Goal: Task Accomplishment & Management: Complete application form

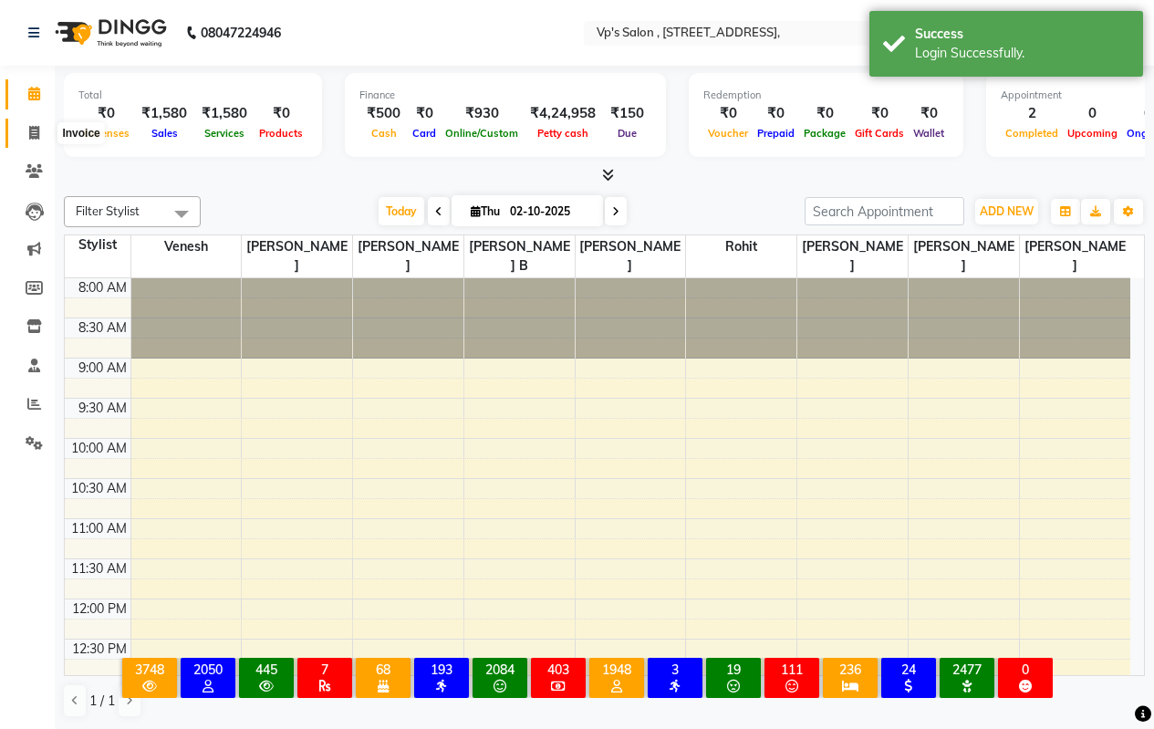
click at [36, 131] on icon at bounding box center [34, 133] width 10 height 14
select select "service"
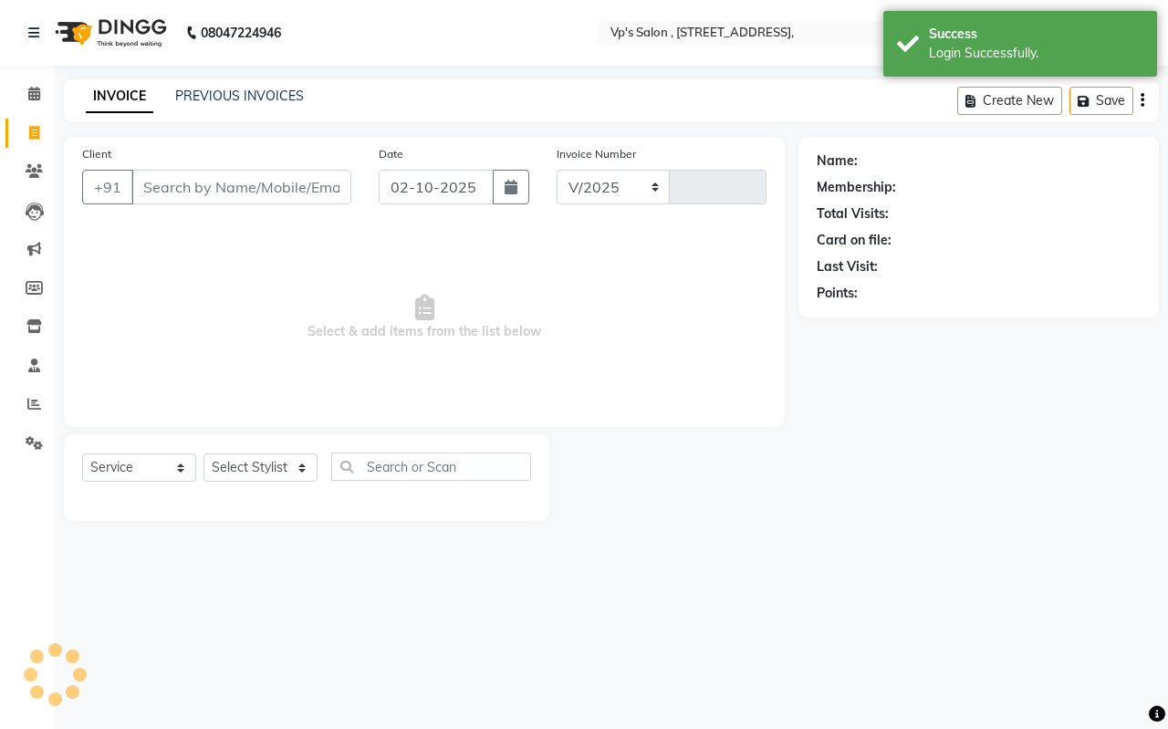
select select "4917"
type input "1875"
click at [172, 206] on div "Client +91" at bounding box center [216, 181] width 296 height 75
click at [176, 193] on input "Client" at bounding box center [241, 187] width 220 height 35
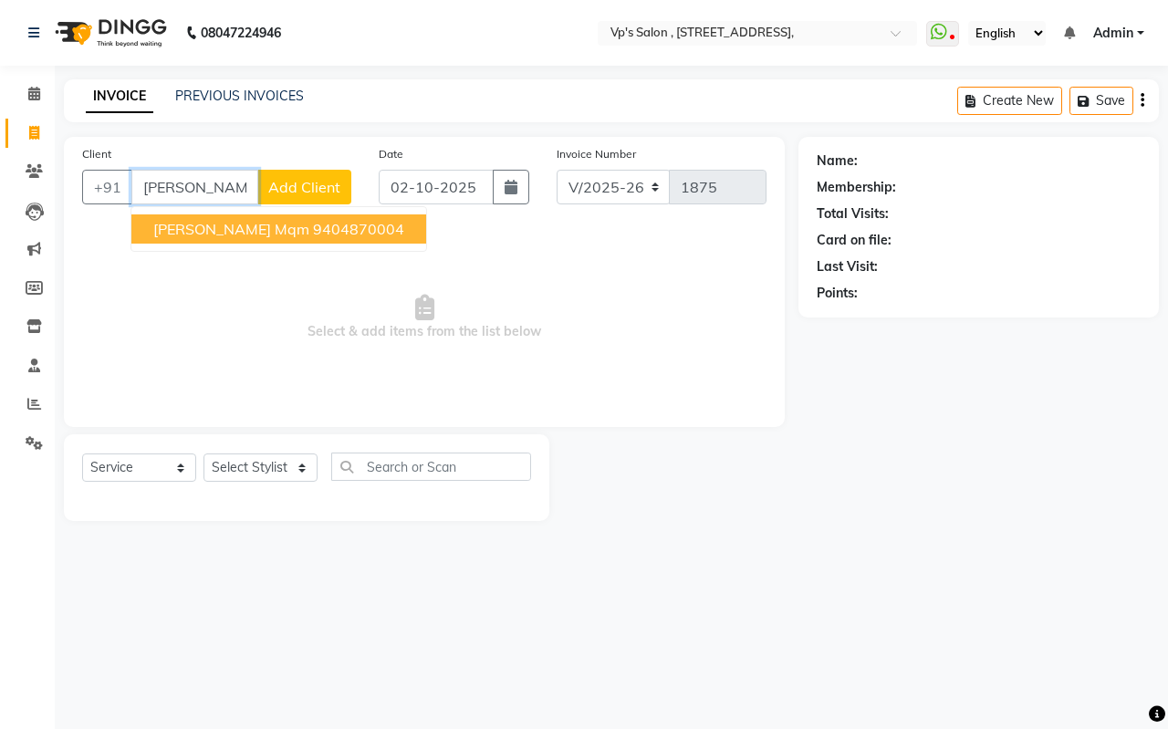
click at [189, 229] on span "[PERSON_NAME] mqm" at bounding box center [231, 229] width 156 height 18
type input "9404870004"
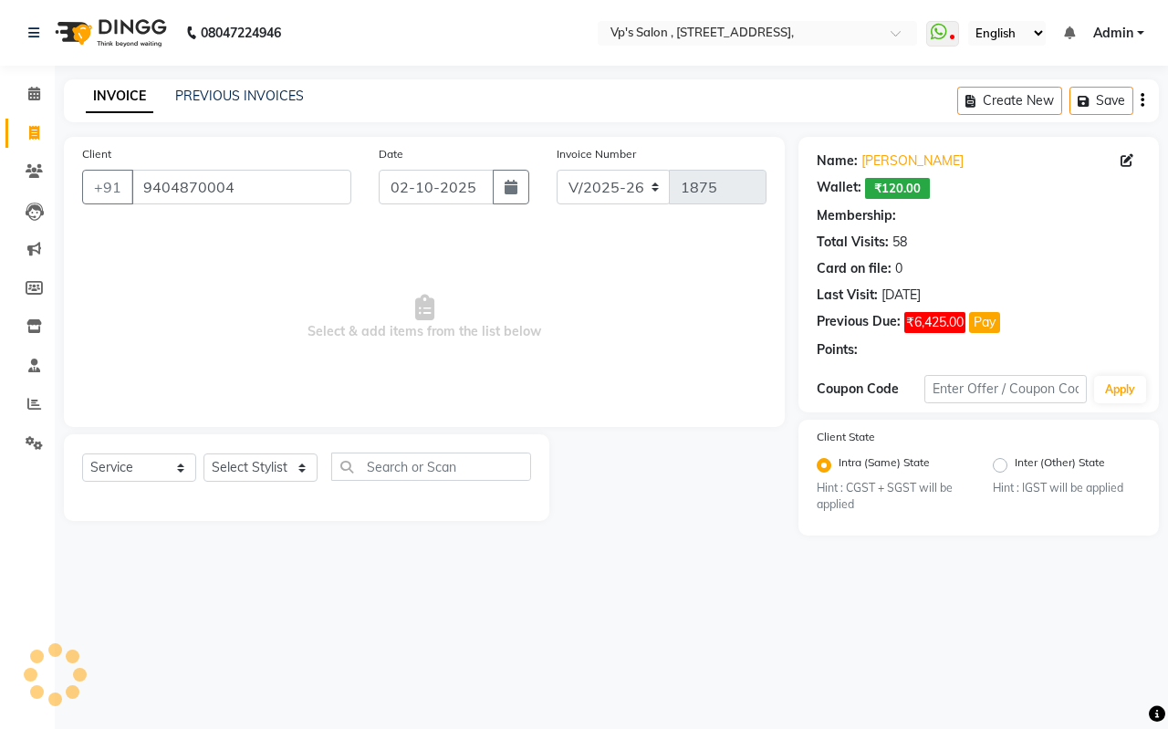
select select "1: Object"
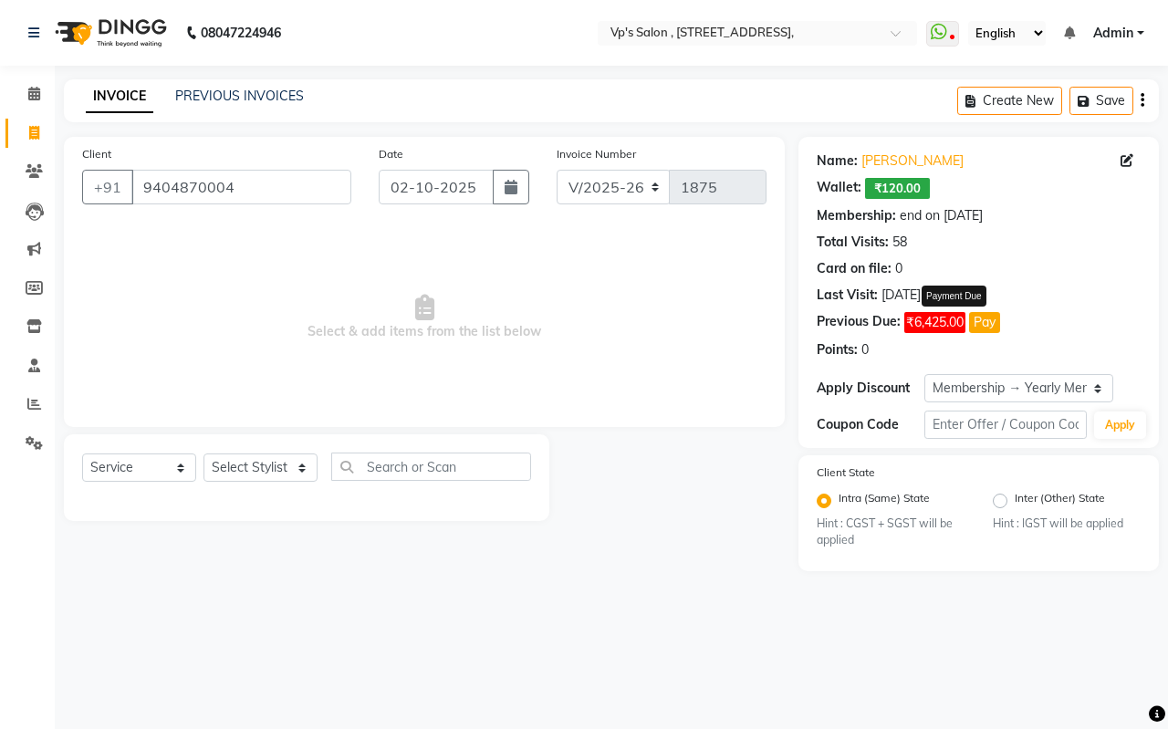
click at [990, 325] on button "Pay" at bounding box center [984, 322] width 31 height 21
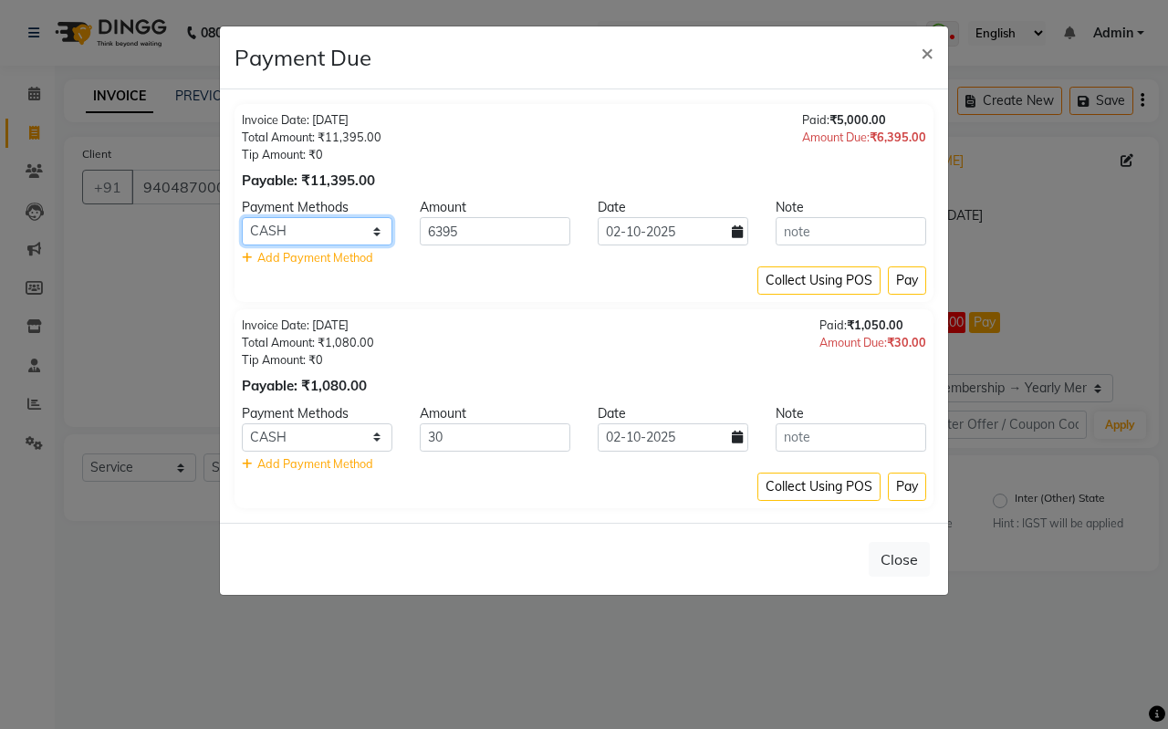
click at [337, 227] on select "CASH CARD ONLINE CUSTOM GPay PayTM PhonePe UPI NearBuy Loan BharatPay Cheque Mo…" at bounding box center [317, 231] width 151 height 28
select select "14"
click at [242, 217] on select "CASH CARD ONLINE CUSTOM GPay PayTM PhonePe UPI NearBuy Loan BharatPay Cheque Mo…" at bounding box center [317, 231] width 151 height 28
click at [902, 279] on button "Pay" at bounding box center [907, 280] width 38 height 28
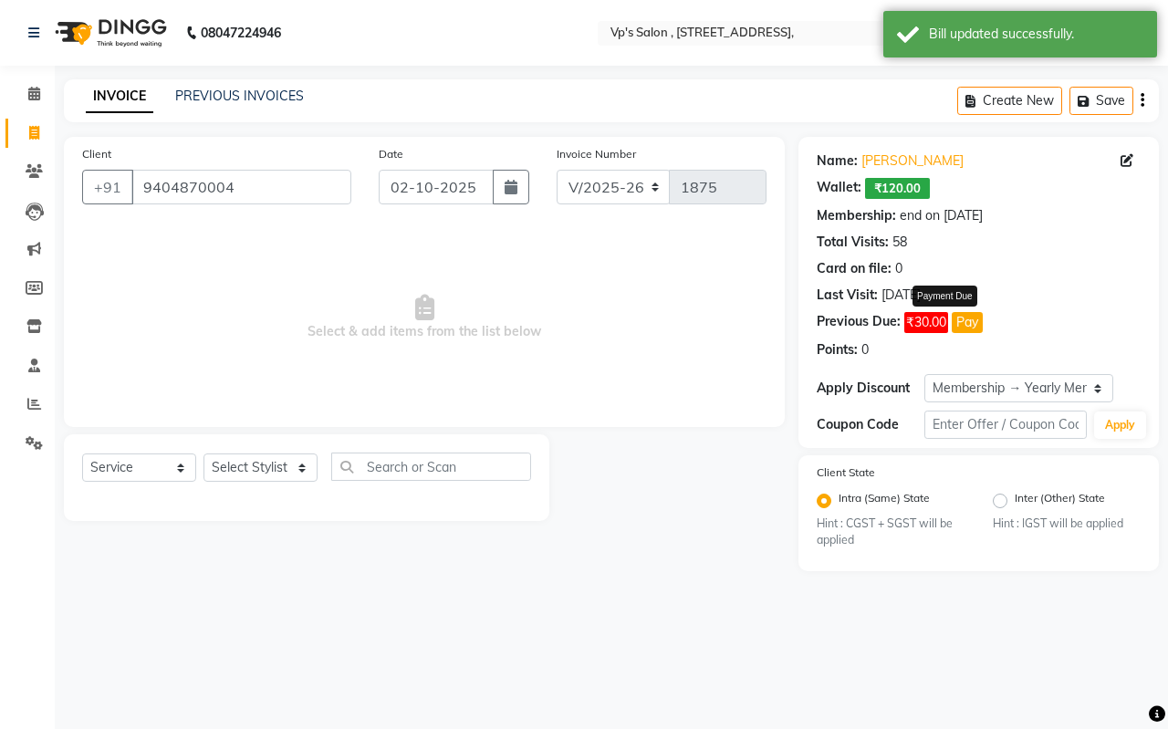
click at [968, 324] on button "Pay" at bounding box center [966, 322] width 31 height 21
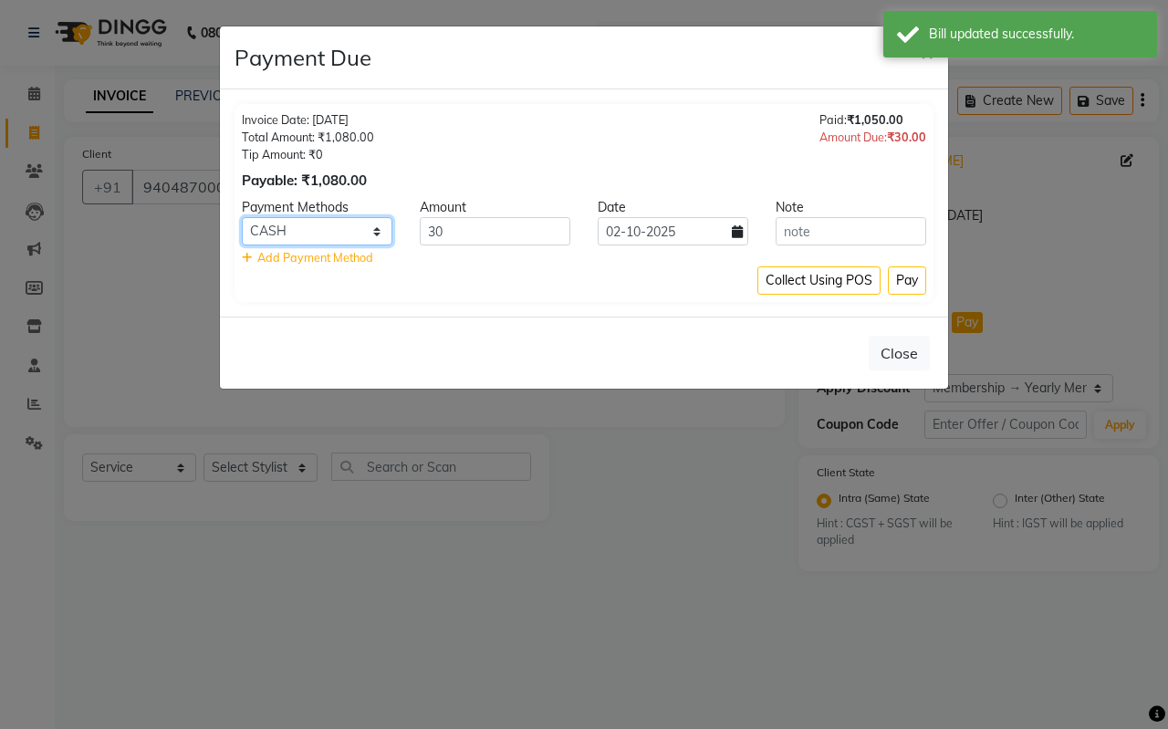
click at [369, 236] on select "CASH CARD ONLINE CUSTOM GPay PayTM PhonePe UPI NearBuy Loan BharatPay Cheque Mo…" at bounding box center [317, 231] width 151 height 28
select select "14"
click at [242, 217] on select "CASH CARD ONLINE CUSTOM GPay PayTM PhonePe UPI NearBuy Loan BharatPay Cheque Mo…" at bounding box center [317, 231] width 151 height 28
click at [911, 285] on button "Pay" at bounding box center [907, 280] width 38 height 28
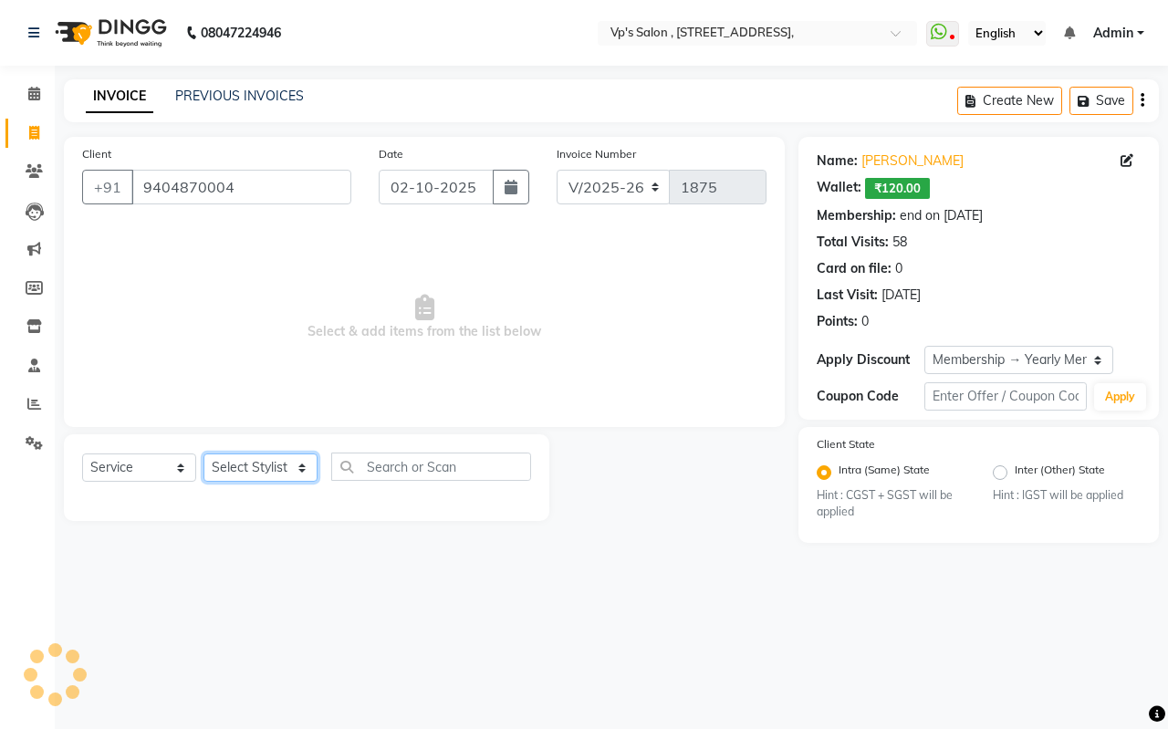
click at [239, 466] on select "Select Stylist [PERSON_NAME] [PERSON_NAME] [PERSON_NAME] [PERSON_NAME] priyanka…" at bounding box center [260, 467] width 114 height 28
select select "30153"
click at [203, 453] on select "Select Stylist [PERSON_NAME] [PERSON_NAME] [PERSON_NAME] [PERSON_NAME] priyanka…" at bounding box center [260, 467] width 114 height 28
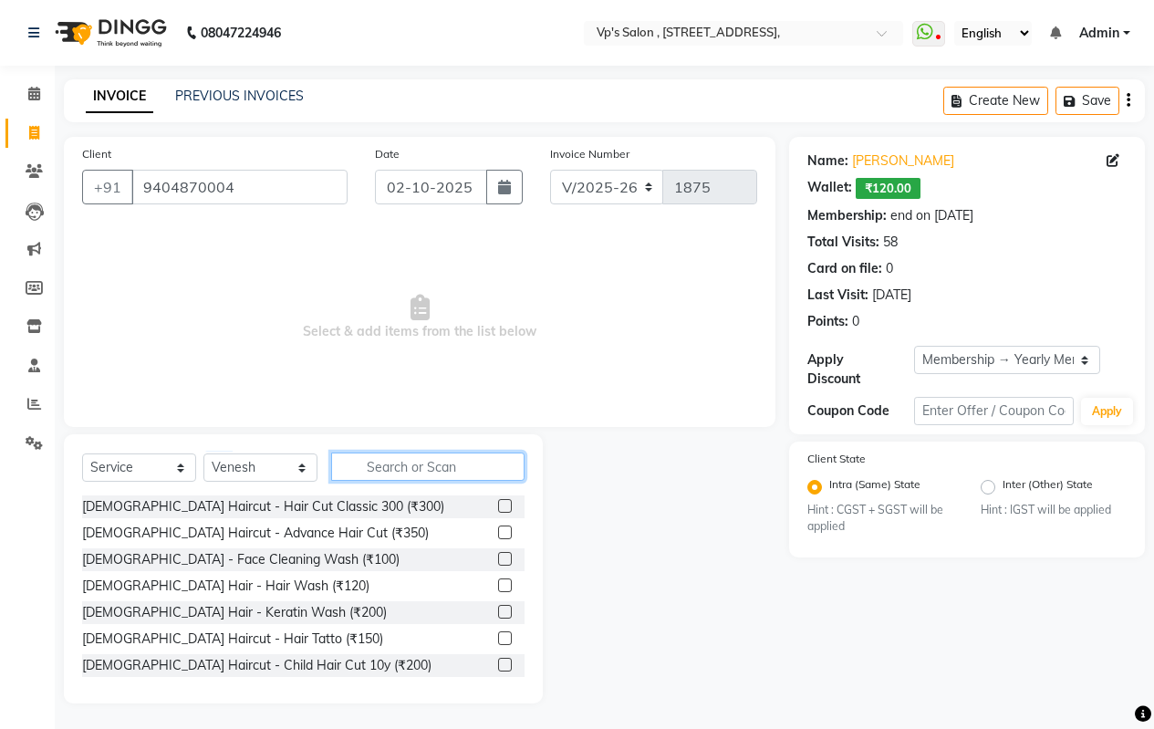
click at [387, 461] on input "text" at bounding box center [427, 466] width 193 height 28
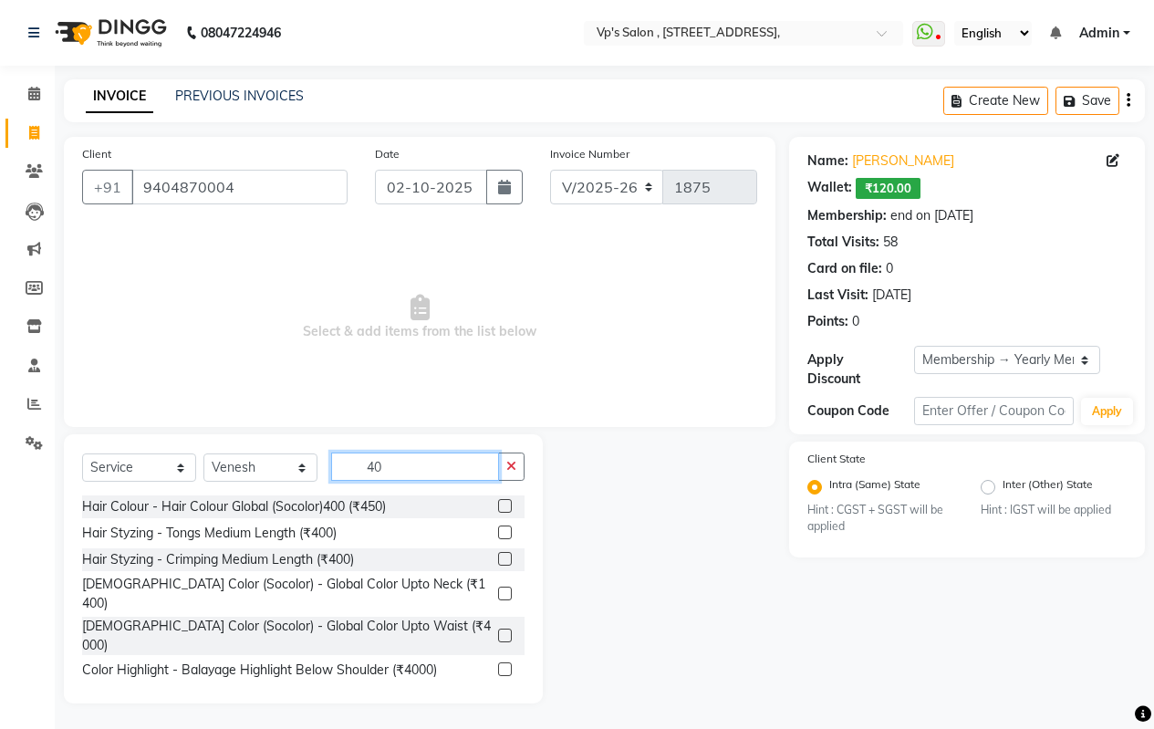
type input "4"
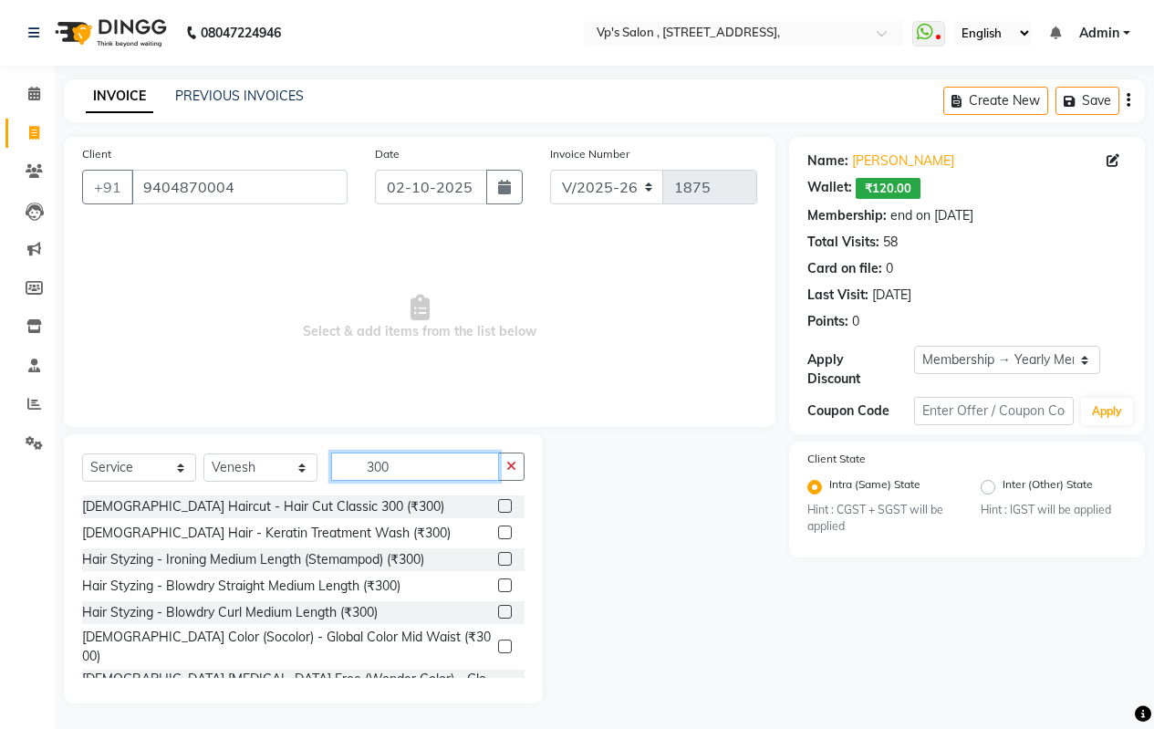
click at [411, 473] on input "300" at bounding box center [415, 466] width 168 height 28
type input "300"
click at [302, 498] on div "[DEMOGRAPHIC_DATA] Haircut - Hair Cut Classic 300 (₹300)" at bounding box center [263, 506] width 362 height 19
checkbox input "false"
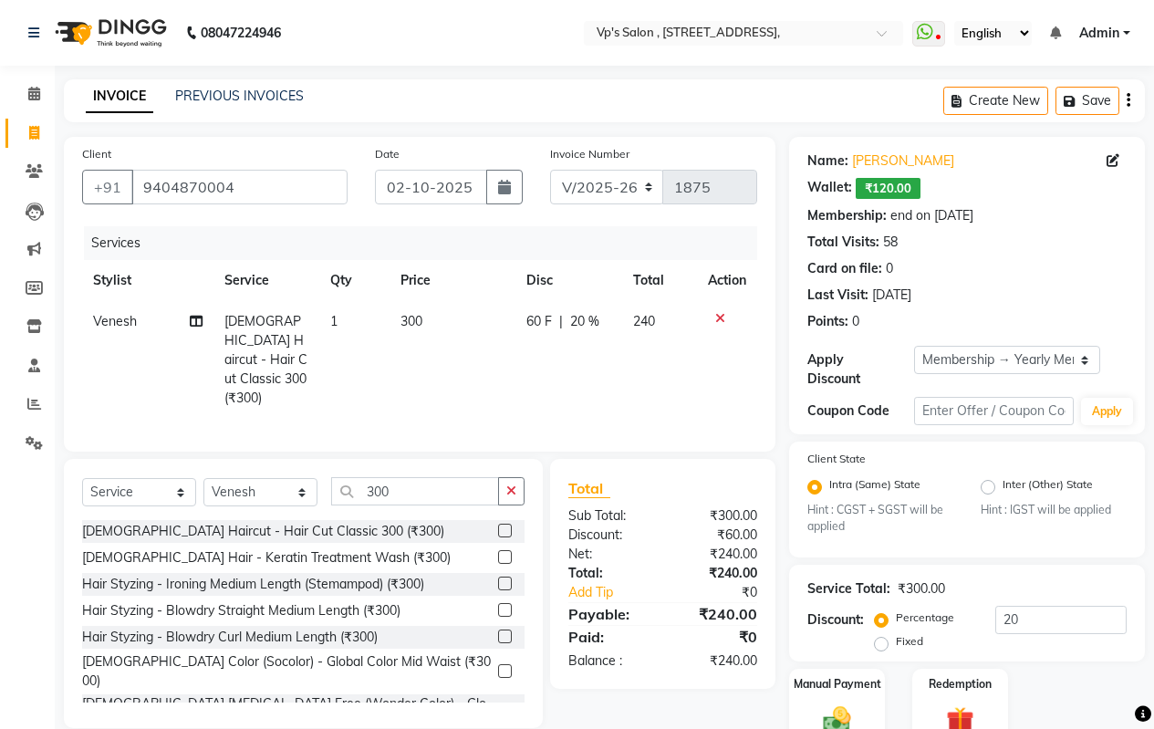
click at [422, 308] on td "300" at bounding box center [452, 360] width 125 height 118
select select "30153"
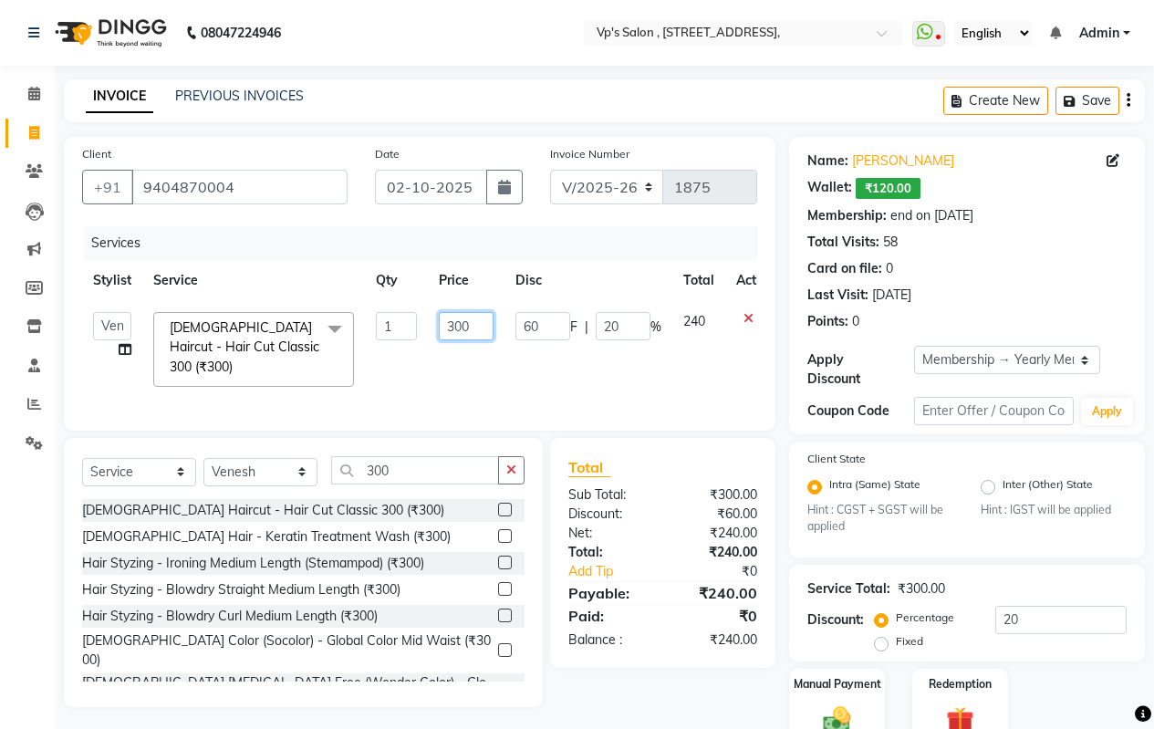
click at [467, 327] on input "300" at bounding box center [466, 326] width 55 height 28
type input "3"
type input "400"
click at [400, 474] on input "300" at bounding box center [415, 470] width 168 height 28
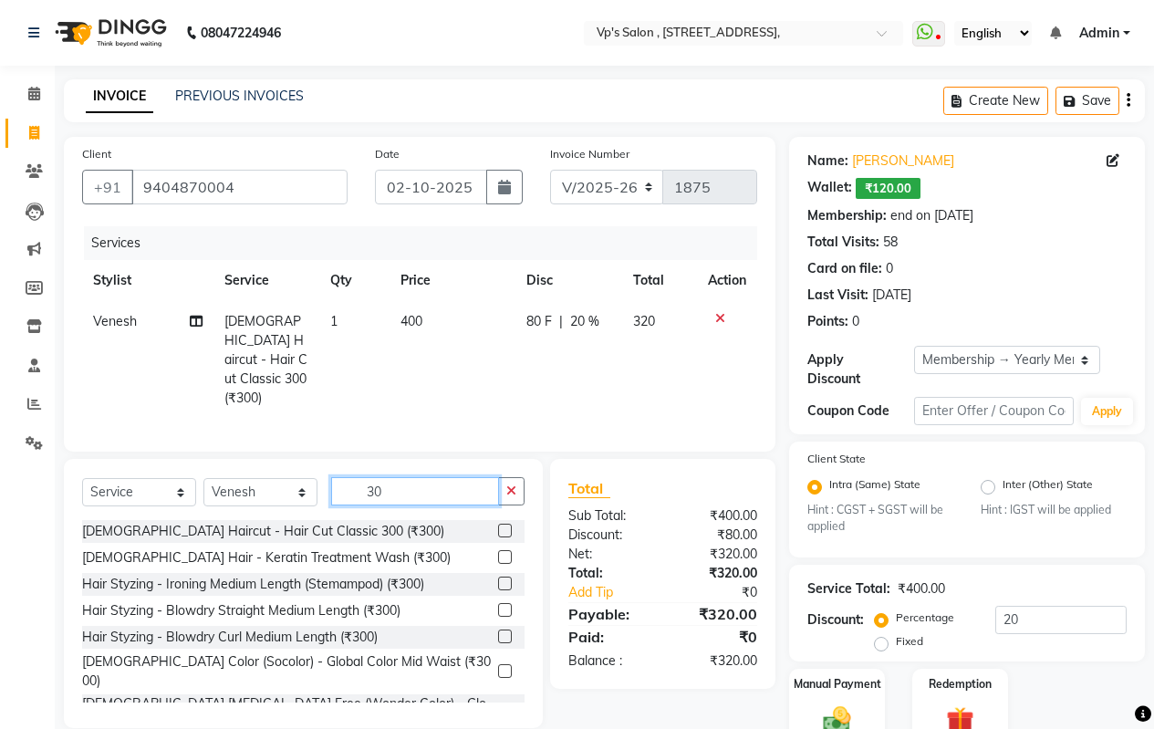
type input "3"
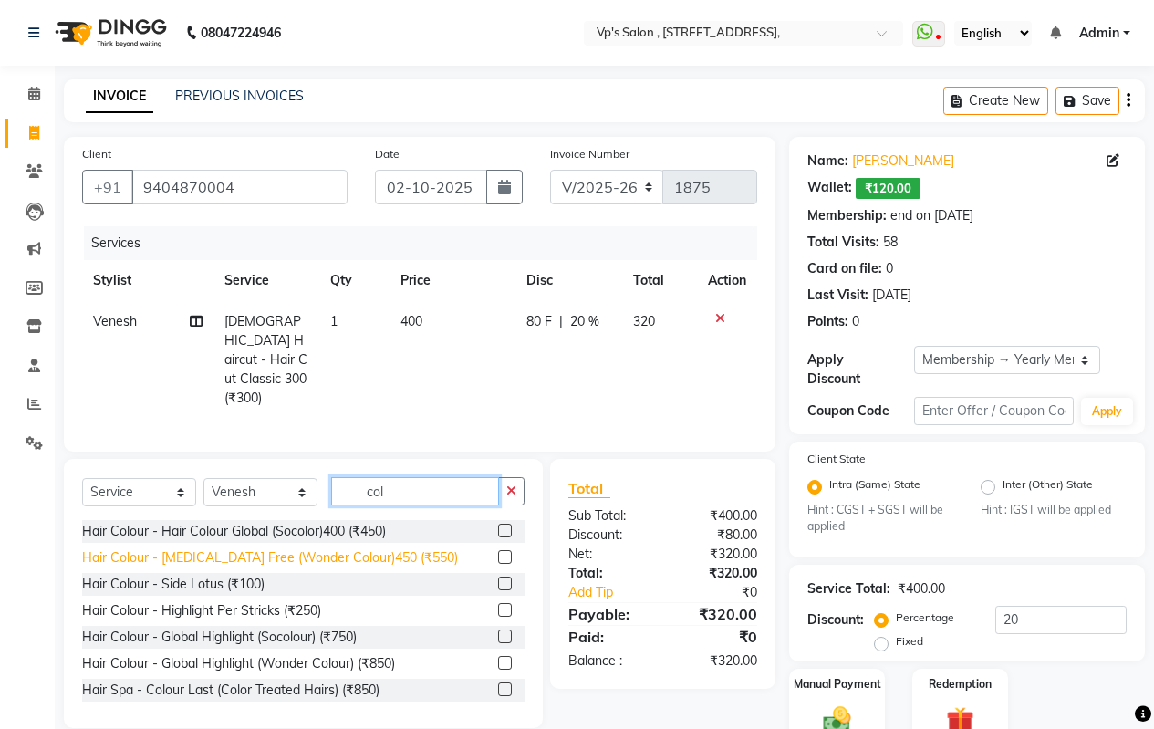
type input "col"
click at [248, 549] on div "Hair Colour - [MEDICAL_DATA] Free (Wonder Colour)450 (₹550)" at bounding box center [270, 557] width 376 height 19
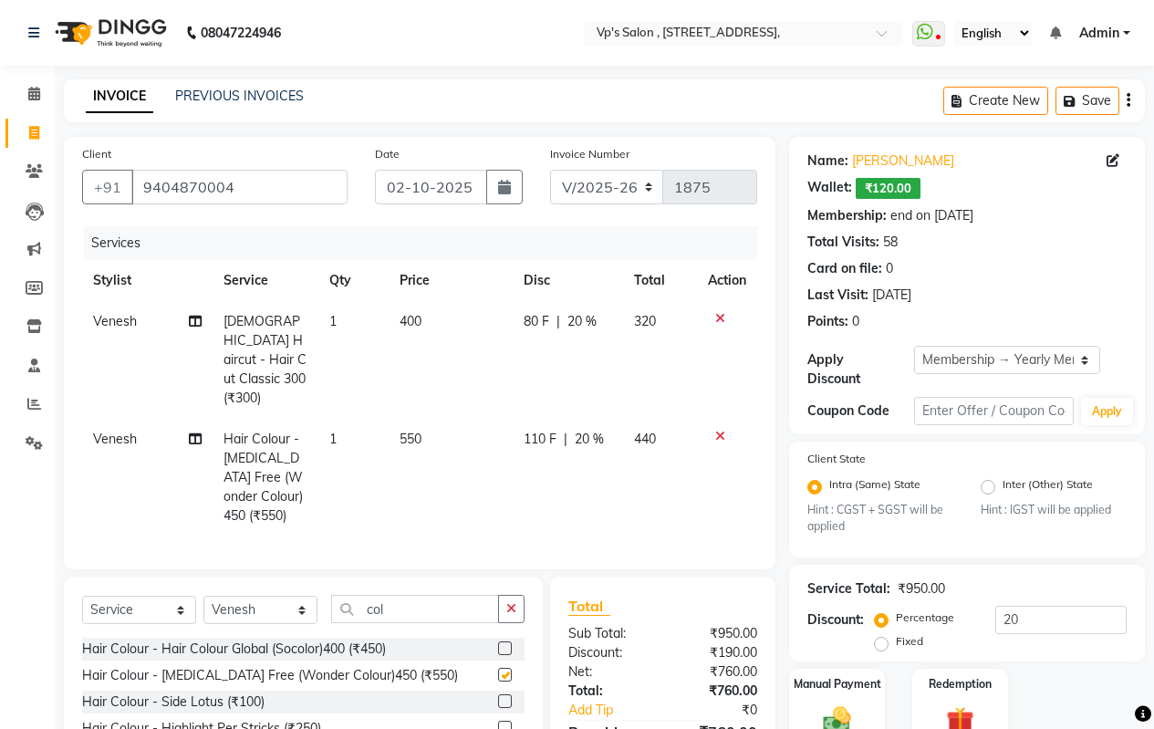
checkbox input "false"
click at [402, 419] on td "550" at bounding box center [451, 478] width 124 height 118
select select "30153"
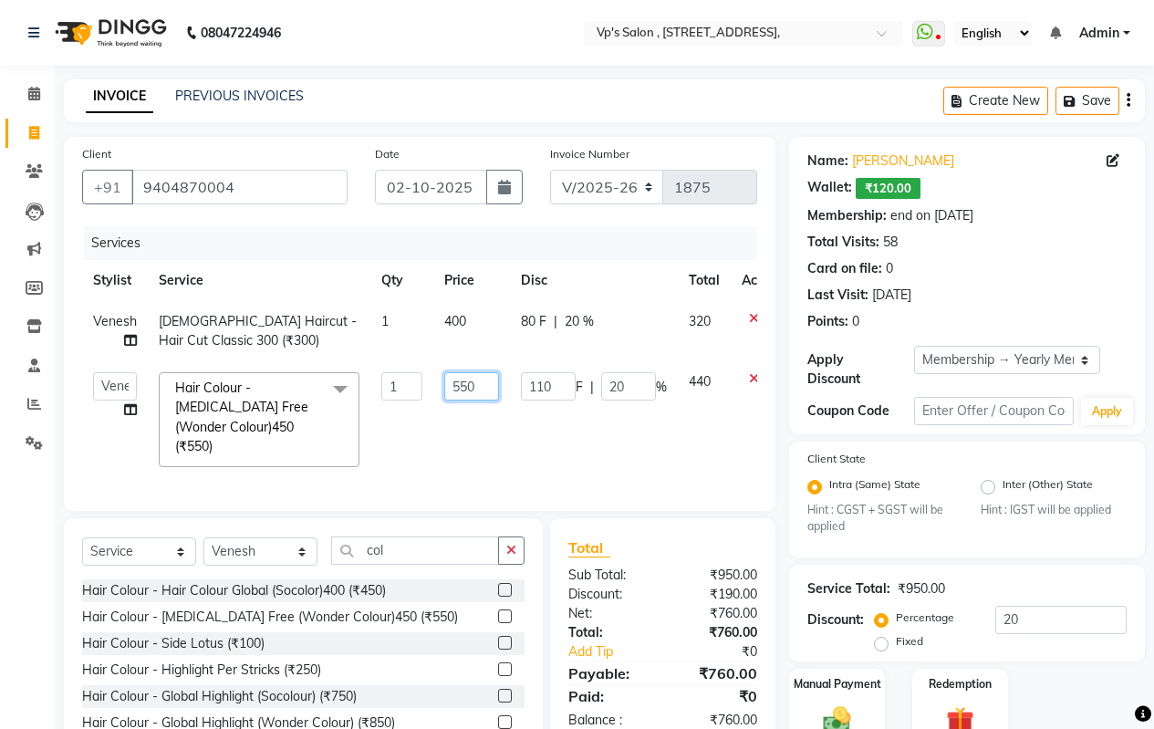
click at [480, 388] on input "550" at bounding box center [471, 386] width 55 height 28
type input "5"
type input "650"
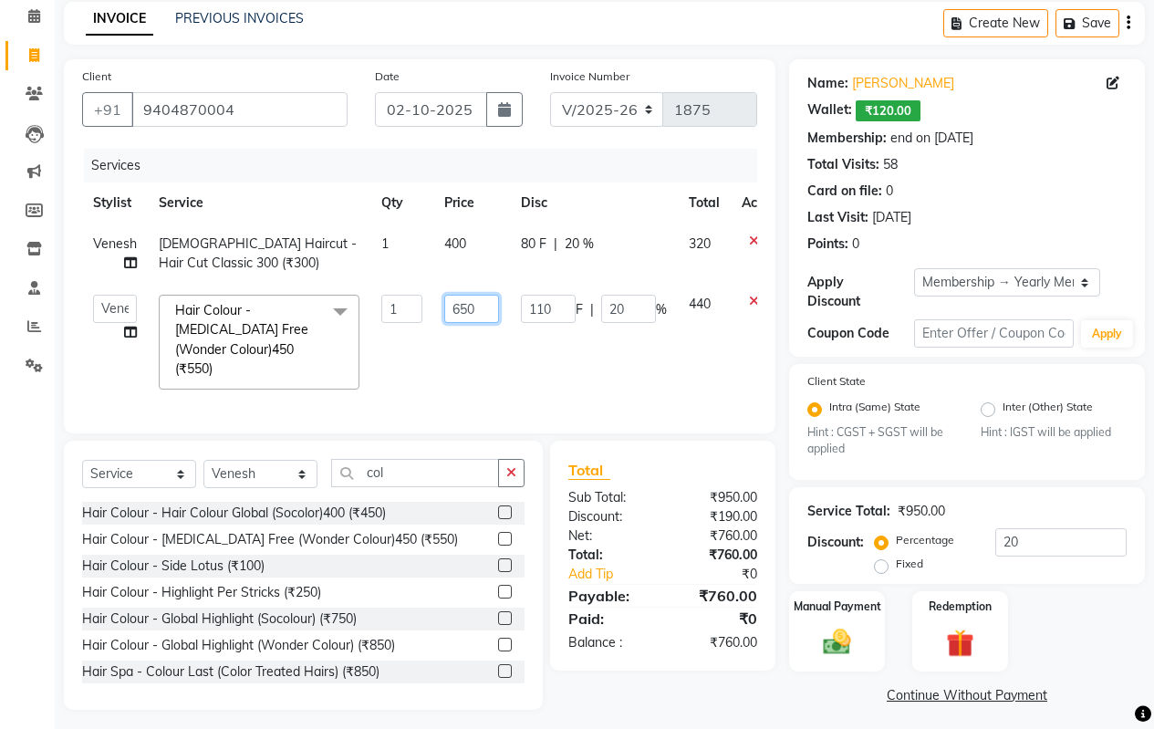
scroll to position [79, 0]
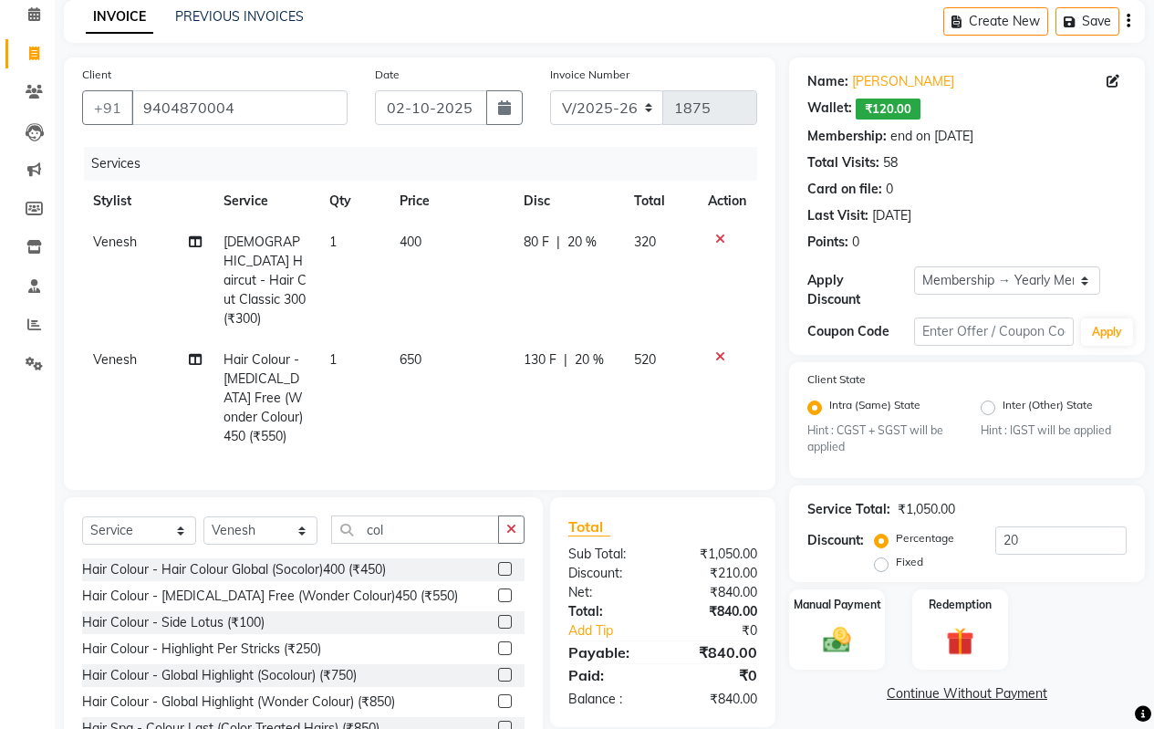
click at [815, 686] on link "Continue Without Payment" at bounding box center [967, 693] width 348 height 19
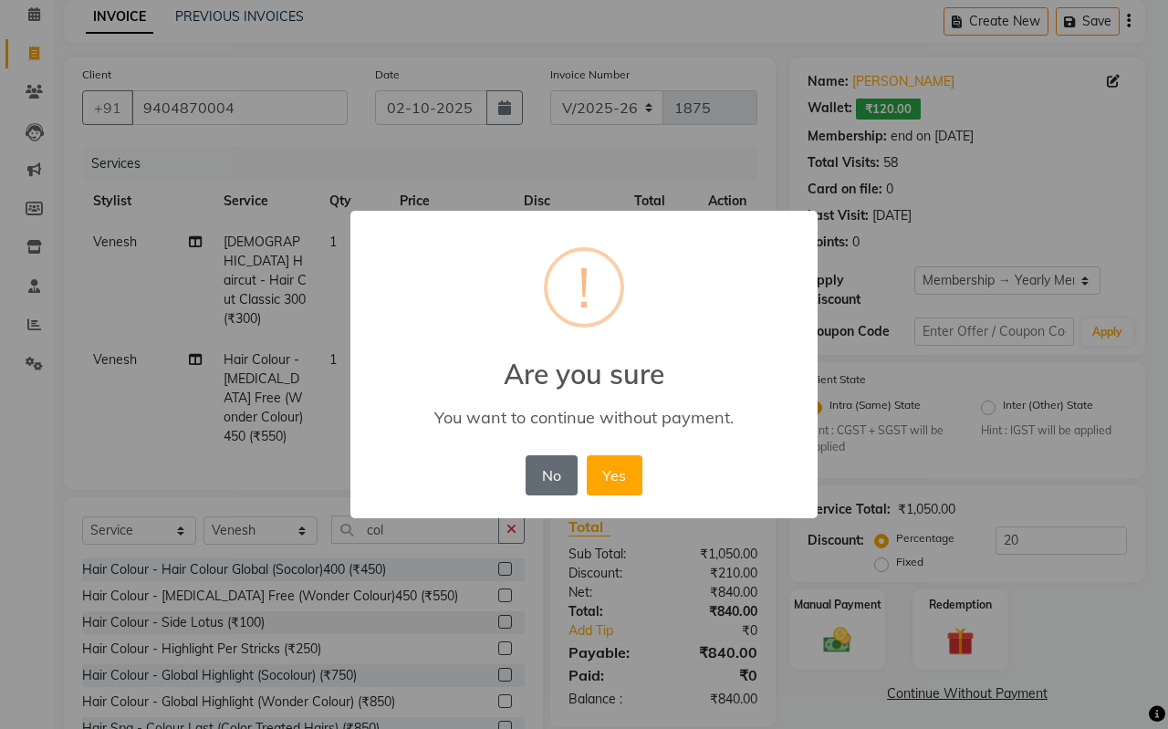
click at [544, 469] on button "No" at bounding box center [550, 475] width 51 height 40
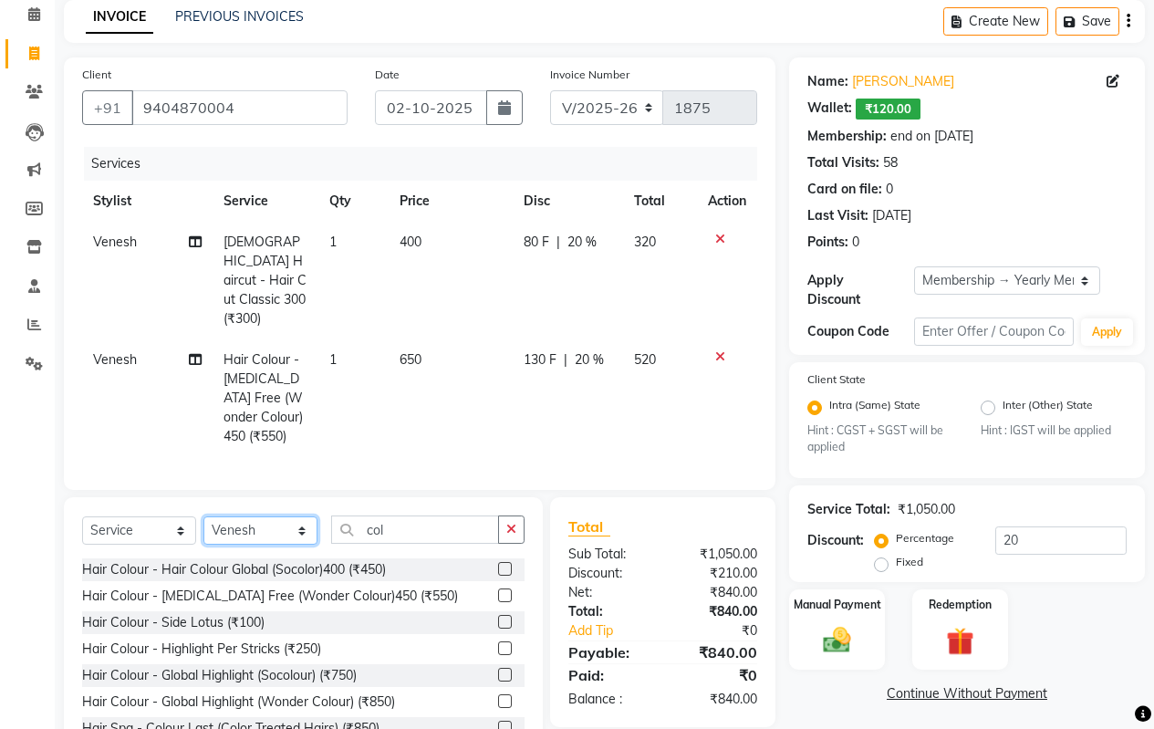
click at [272, 517] on select "Select Stylist [PERSON_NAME] [PERSON_NAME] [PERSON_NAME] [PERSON_NAME] priyanka…" at bounding box center [260, 530] width 114 height 28
select select "30155"
click at [203, 516] on select "Select Stylist [PERSON_NAME] [PERSON_NAME] [PERSON_NAME] [PERSON_NAME] priyanka…" at bounding box center [260, 530] width 114 height 28
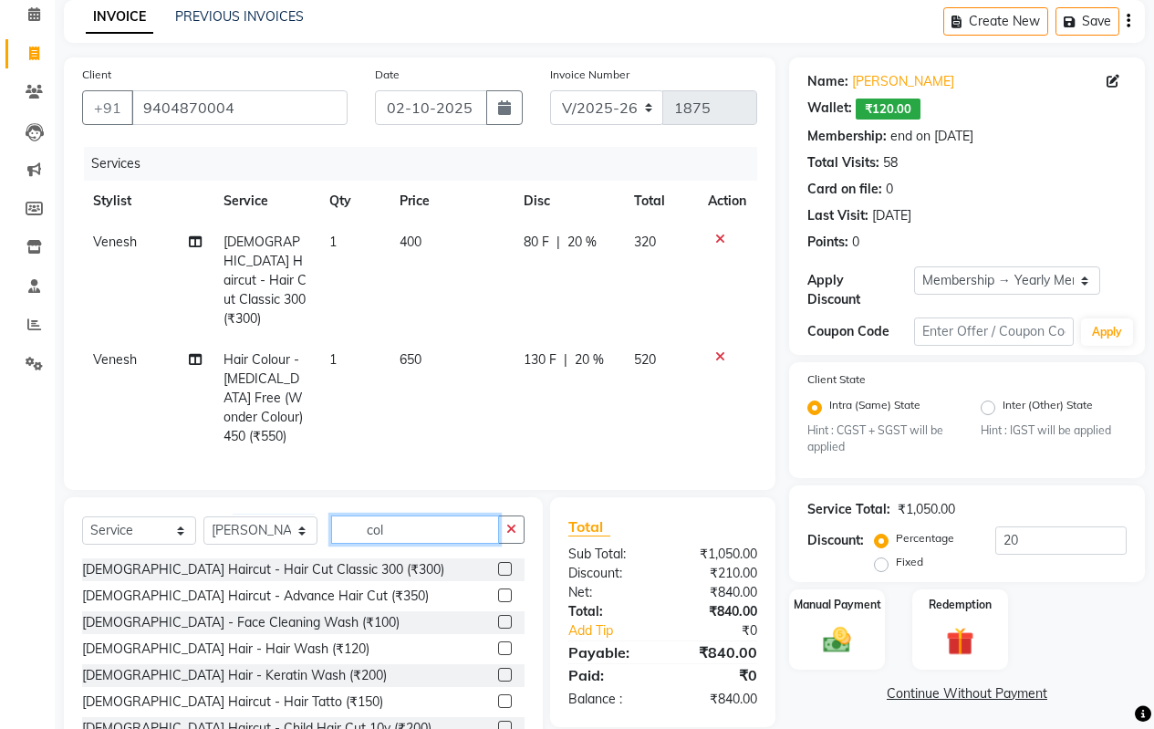
click at [404, 528] on input "col" at bounding box center [415, 529] width 168 height 28
type input "c"
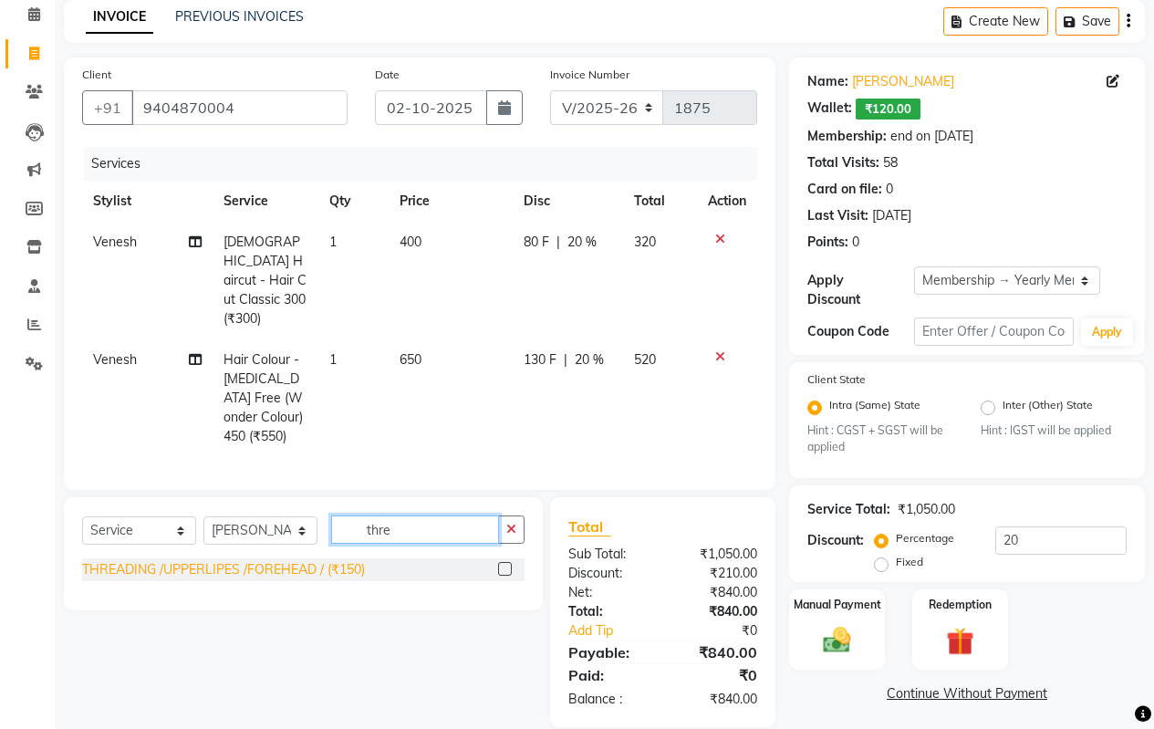
type input "thre"
click at [338, 569] on div "THREADING /UPPERLIPES /FOREHEAD / (₹150)" at bounding box center [223, 569] width 283 height 19
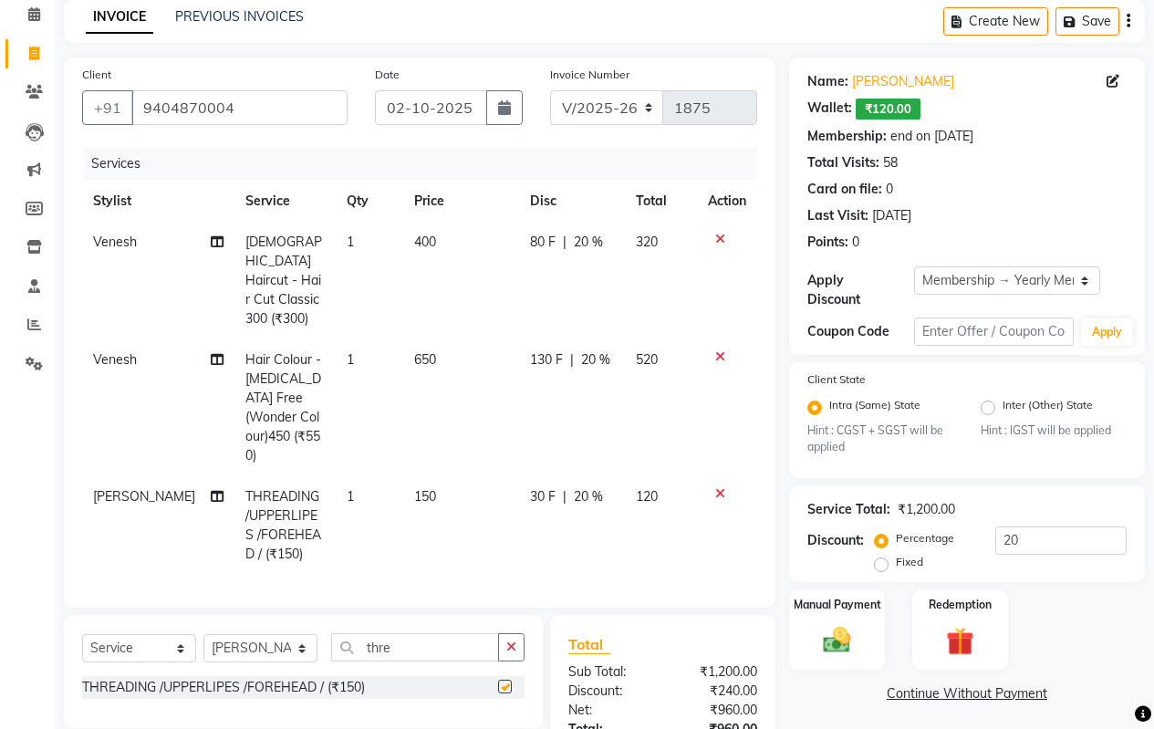
checkbox input "false"
click at [462, 476] on td "150" at bounding box center [461, 525] width 116 height 99
select select "30155"
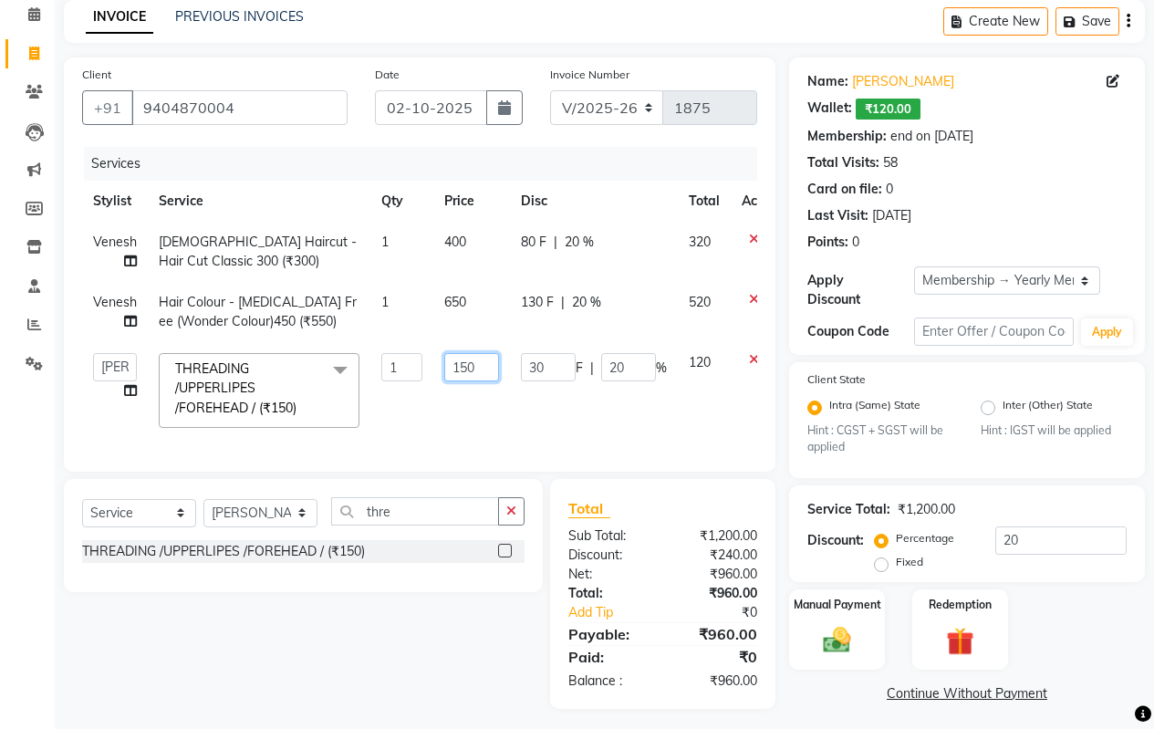
click at [485, 369] on input "150" at bounding box center [471, 367] width 55 height 28
type input "1"
click at [473, 369] on input "number" at bounding box center [471, 367] width 55 height 28
type input "90"
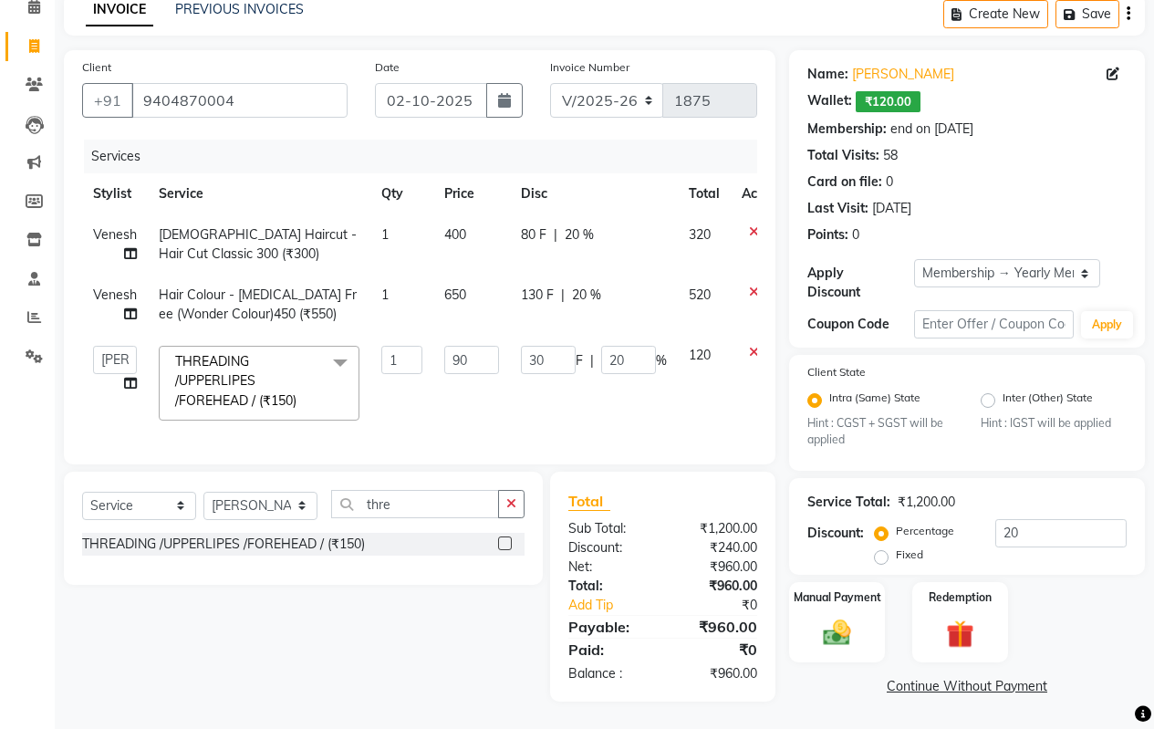
click at [398, 627] on div "Select Service Product Membership Package Voucher Prepaid Gift Card Select Styl…" at bounding box center [296, 587] width 493 height 230
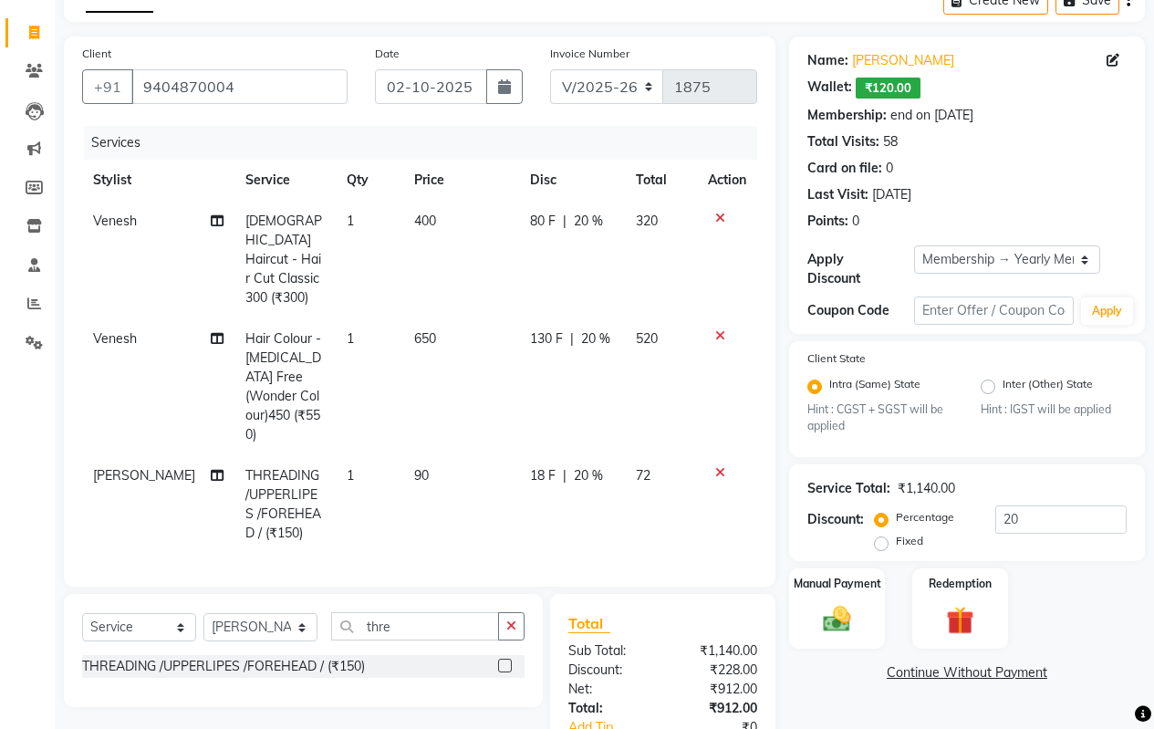
scroll to position [198, 0]
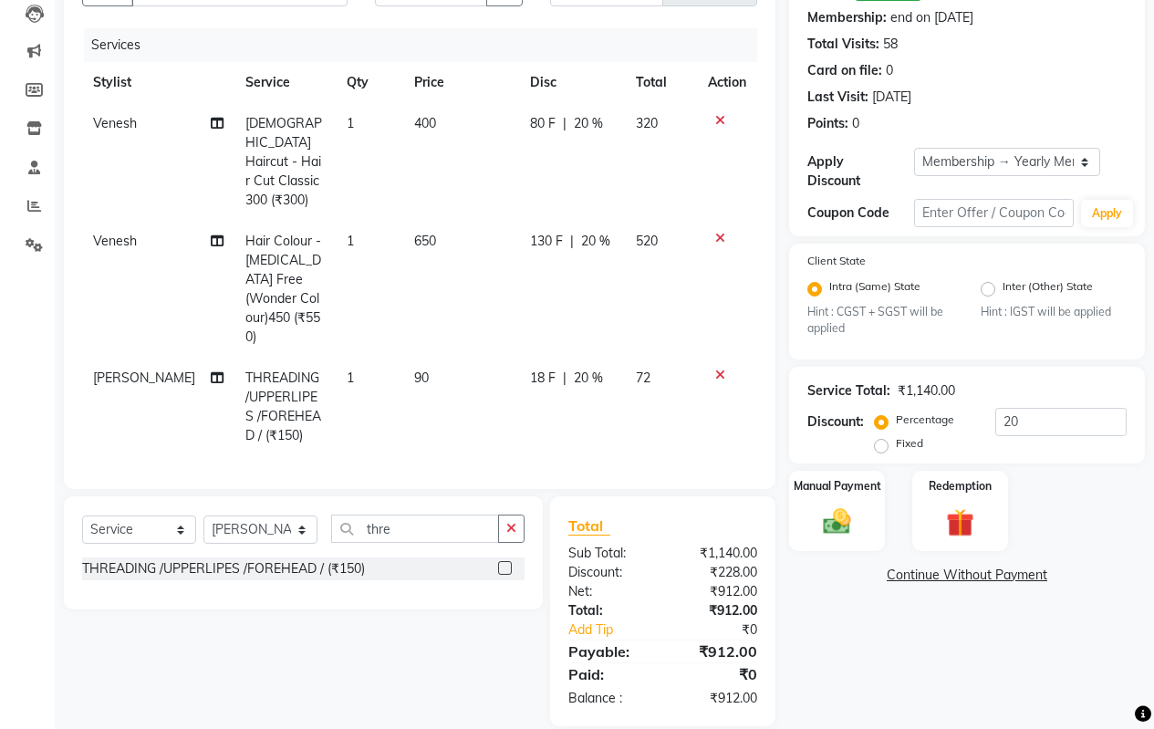
click at [446, 358] on td "90" at bounding box center [461, 407] width 116 height 99
select select "30155"
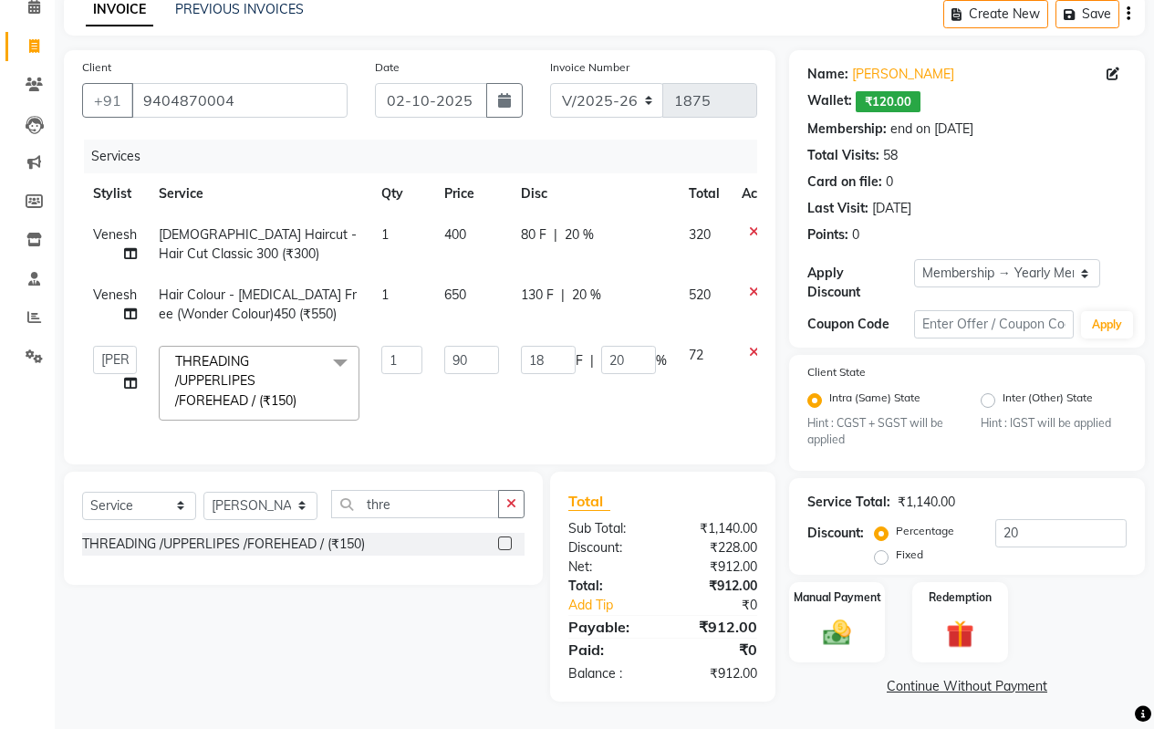
scroll to position [100, 0]
click at [476, 346] on input "90" at bounding box center [471, 360] width 55 height 28
type input "9"
type input "89"
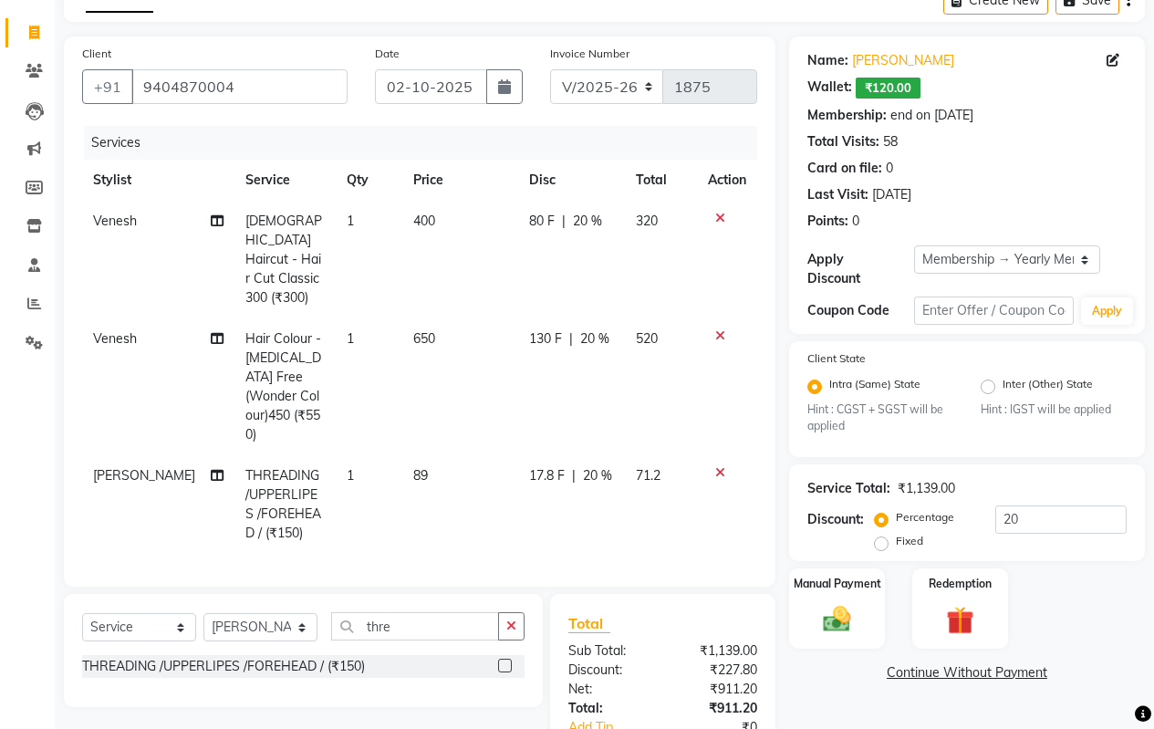
click at [420, 613] on div "Select Service Product Membership Package Voucher Prepaid Gift Card Select Styl…" at bounding box center [296, 709] width 493 height 230
click at [432, 455] on td "89" at bounding box center [460, 504] width 116 height 99
select select "30155"
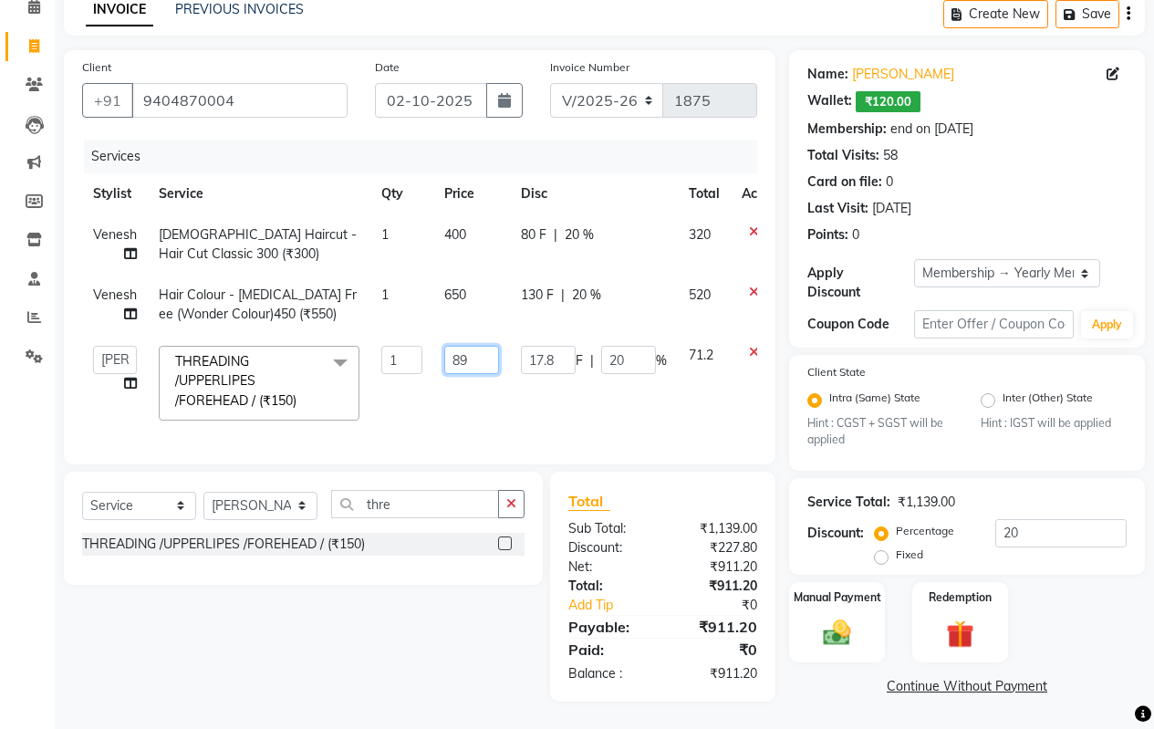
click at [483, 346] on input "89" at bounding box center [471, 360] width 55 height 28
type input "8"
type input "87"
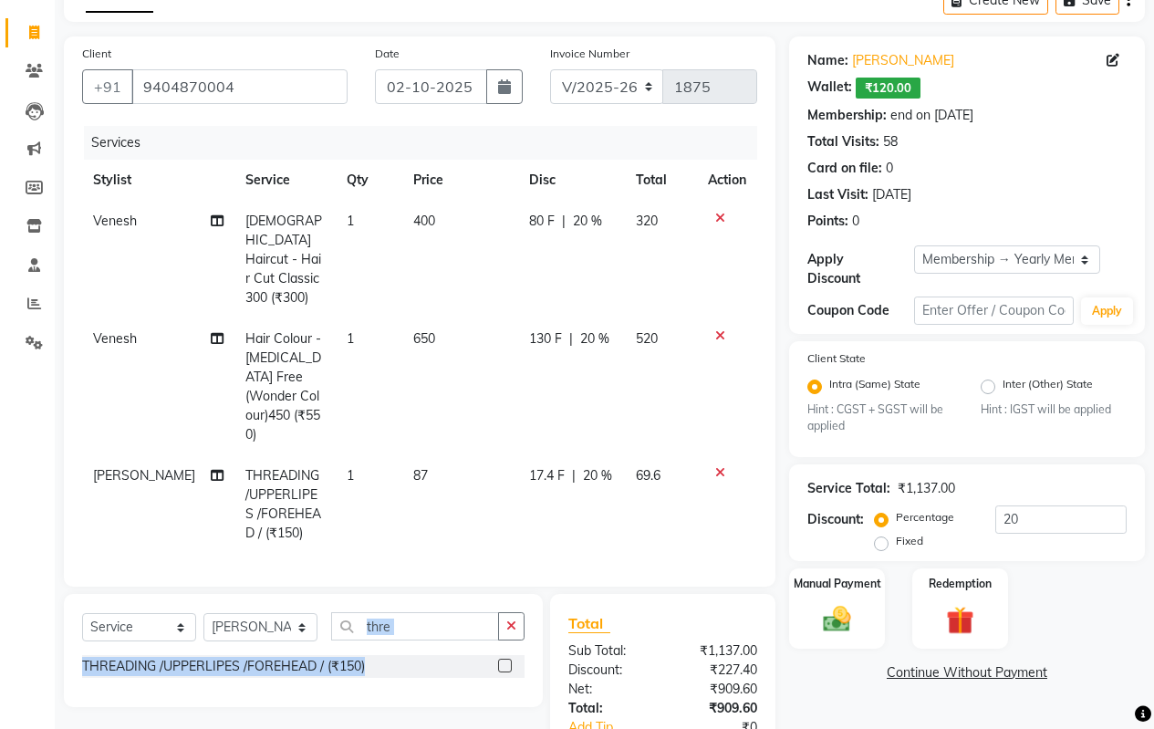
click at [400, 638] on div "Select Service Product Membership Package Voucher Prepaid Gift Card Select Styl…" at bounding box center [296, 709] width 493 height 230
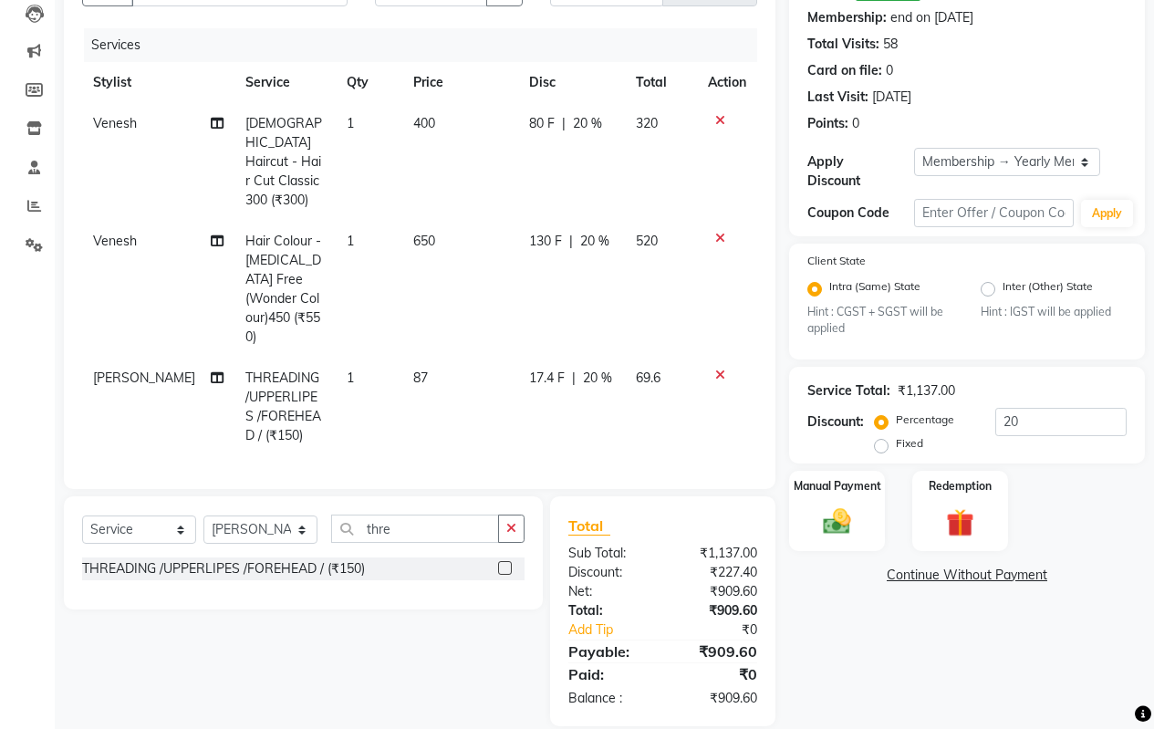
click at [450, 358] on td "87" at bounding box center [460, 407] width 116 height 99
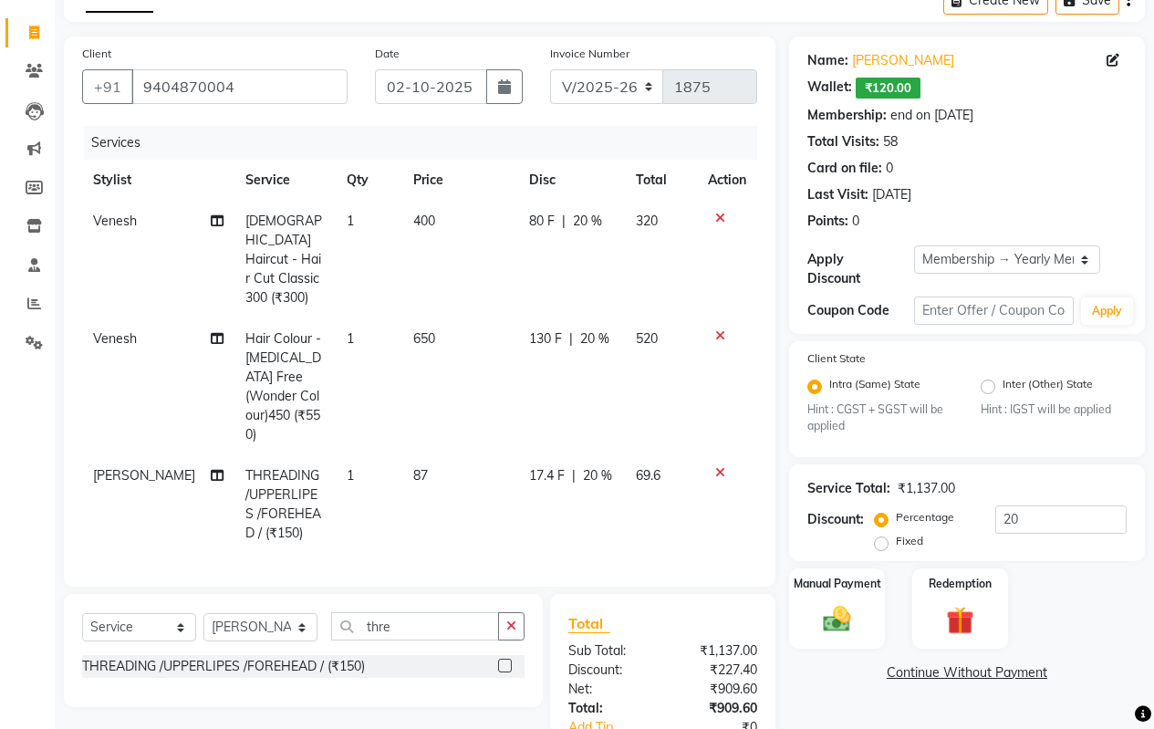
select select "30155"
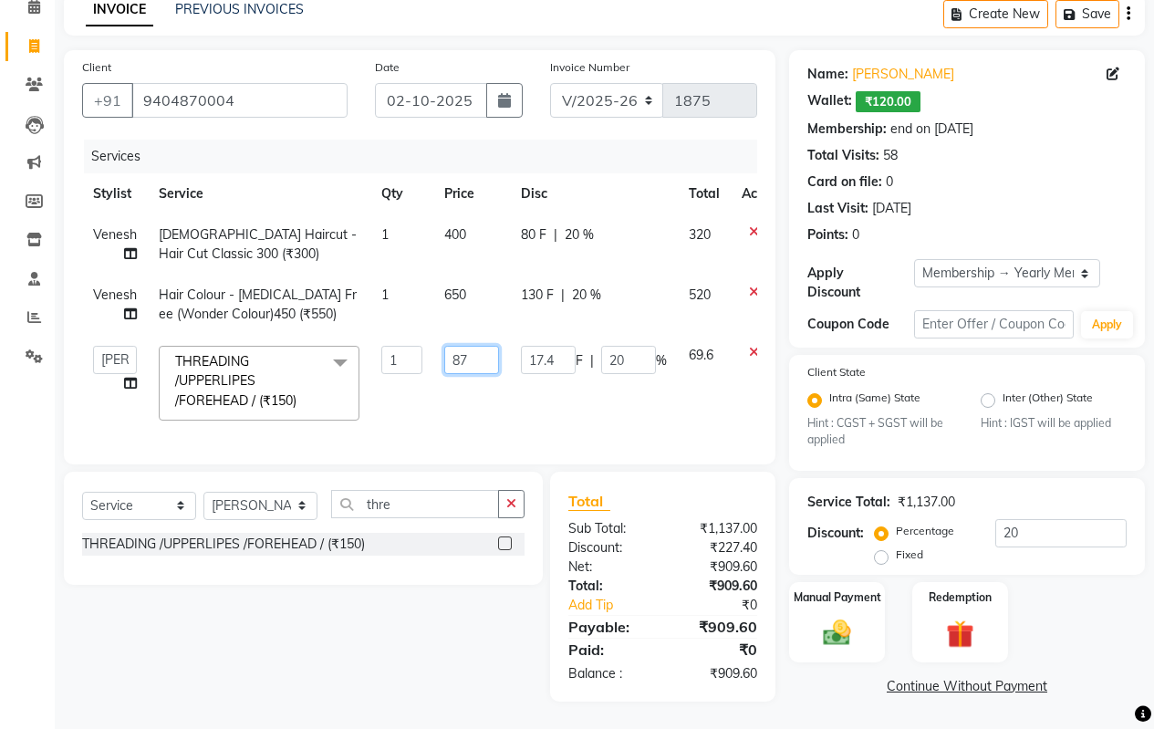
click at [472, 352] on input "87" at bounding box center [471, 360] width 55 height 28
type input "87.5"
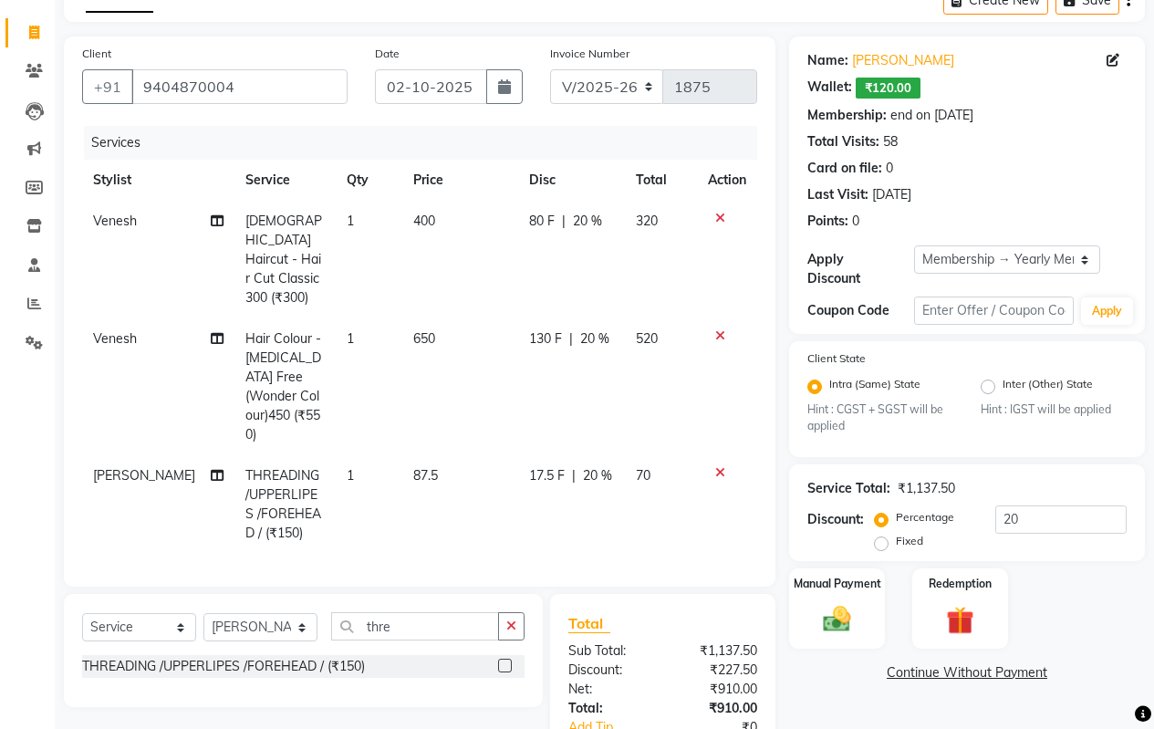
click at [354, 658] on div "Select Service Product Membership Package Voucher Prepaid Gift Card Select Styl…" at bounding box center [296, 709] width 493 height 230
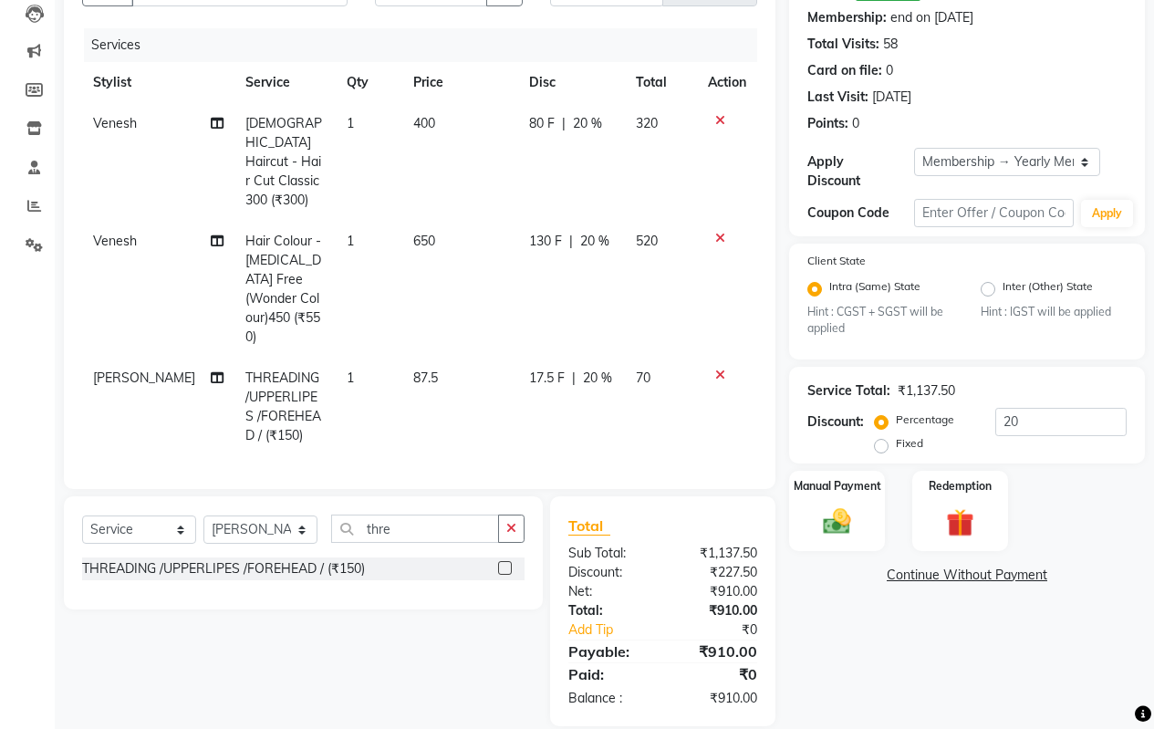
click at [951, 566] on link "Continue Without Payment" at bounding box center [967, 575] width 348 height 19
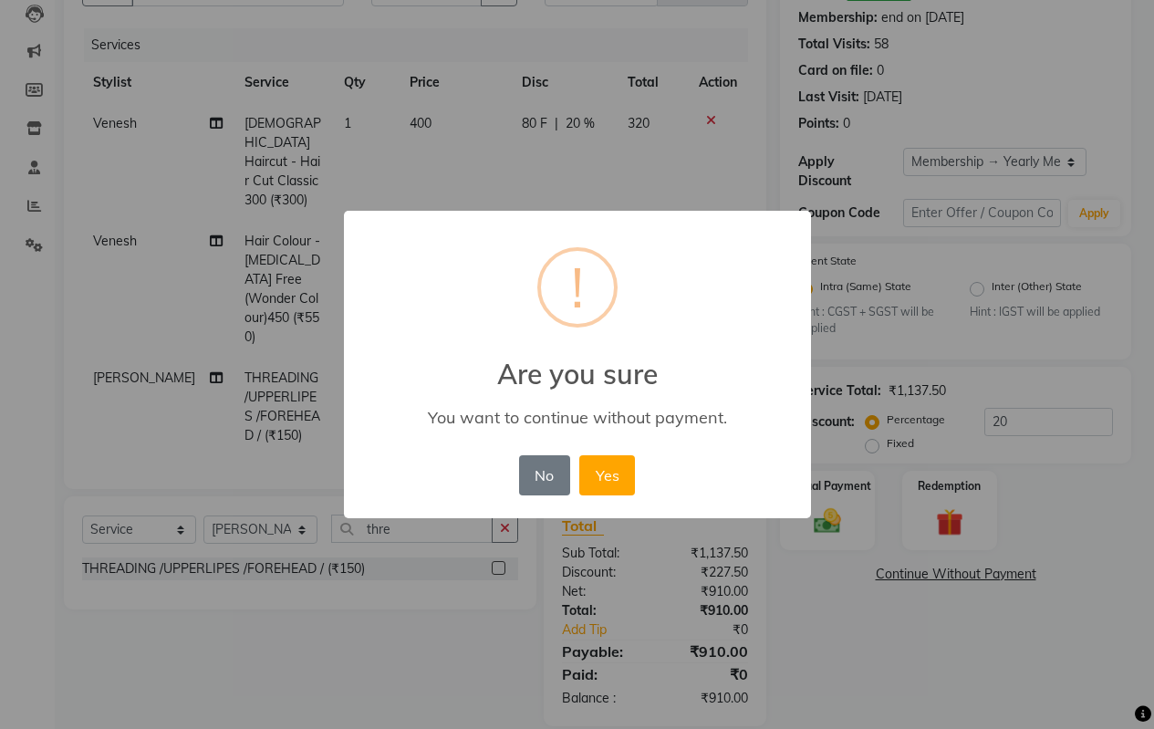
scroll to position [179, 0]
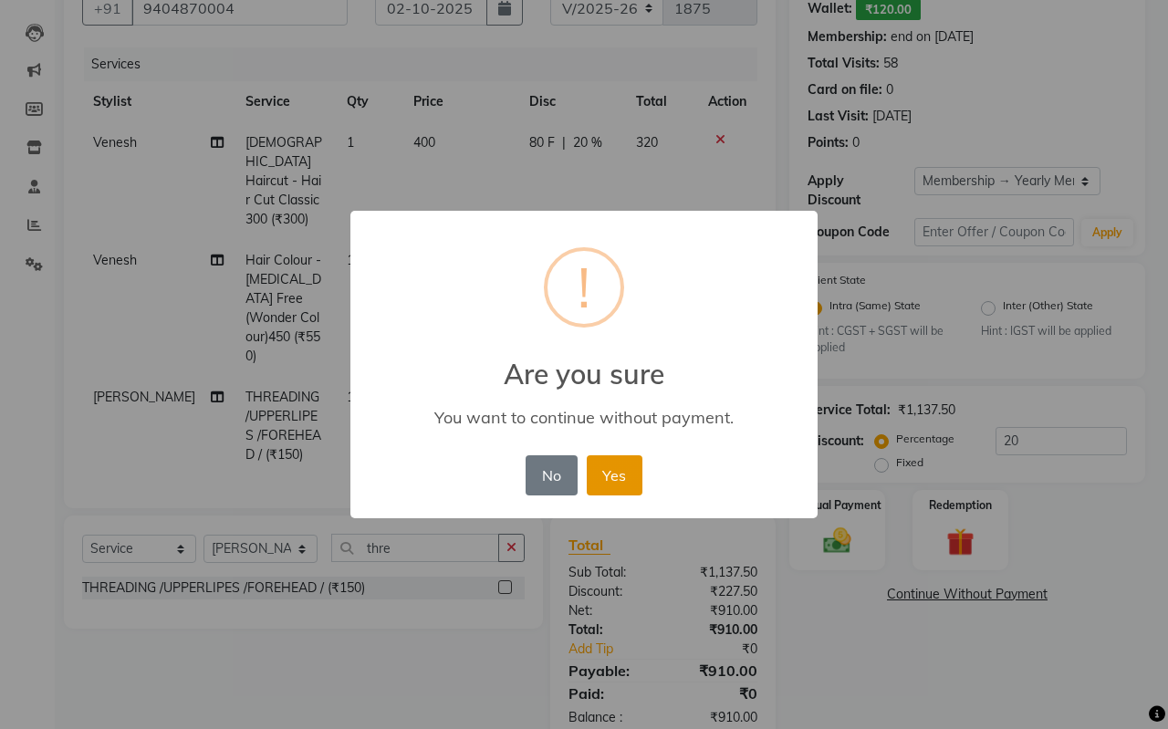
click at [623, 466] on button "Yes" at bounding box center [615, 475] width 56 height 40
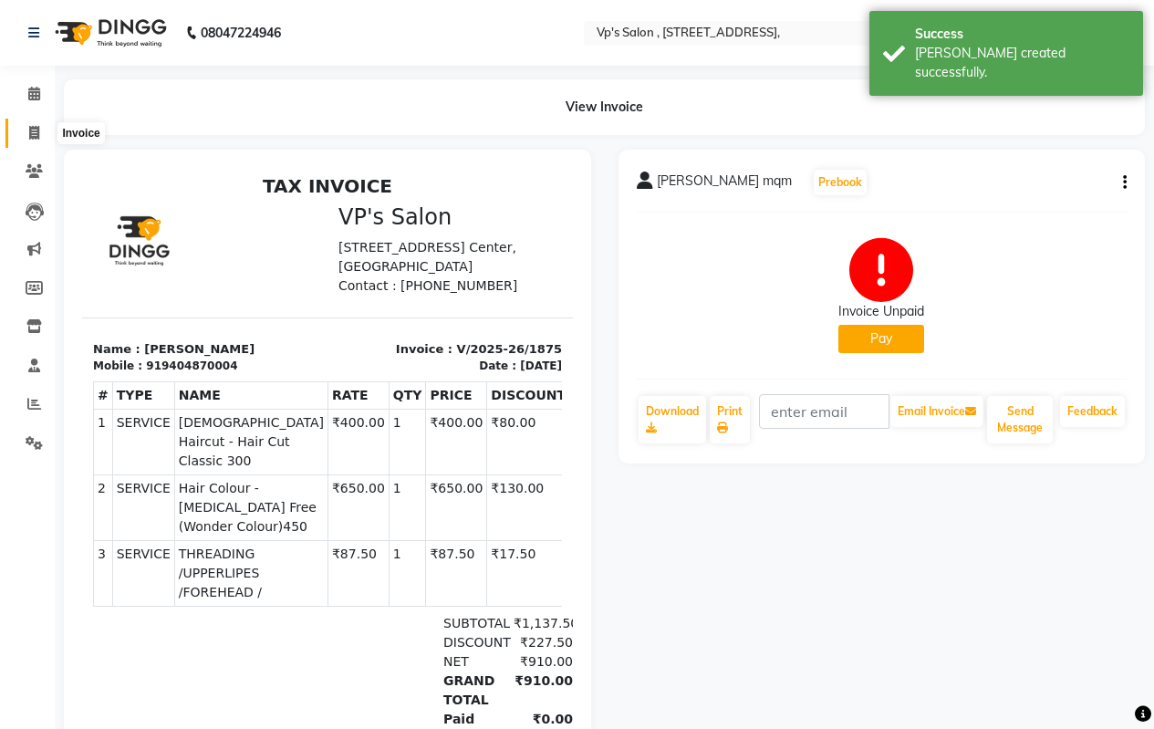
click at [39, 129] on icon at bounding box center [34, 133] width 10 height 14
select select "service"
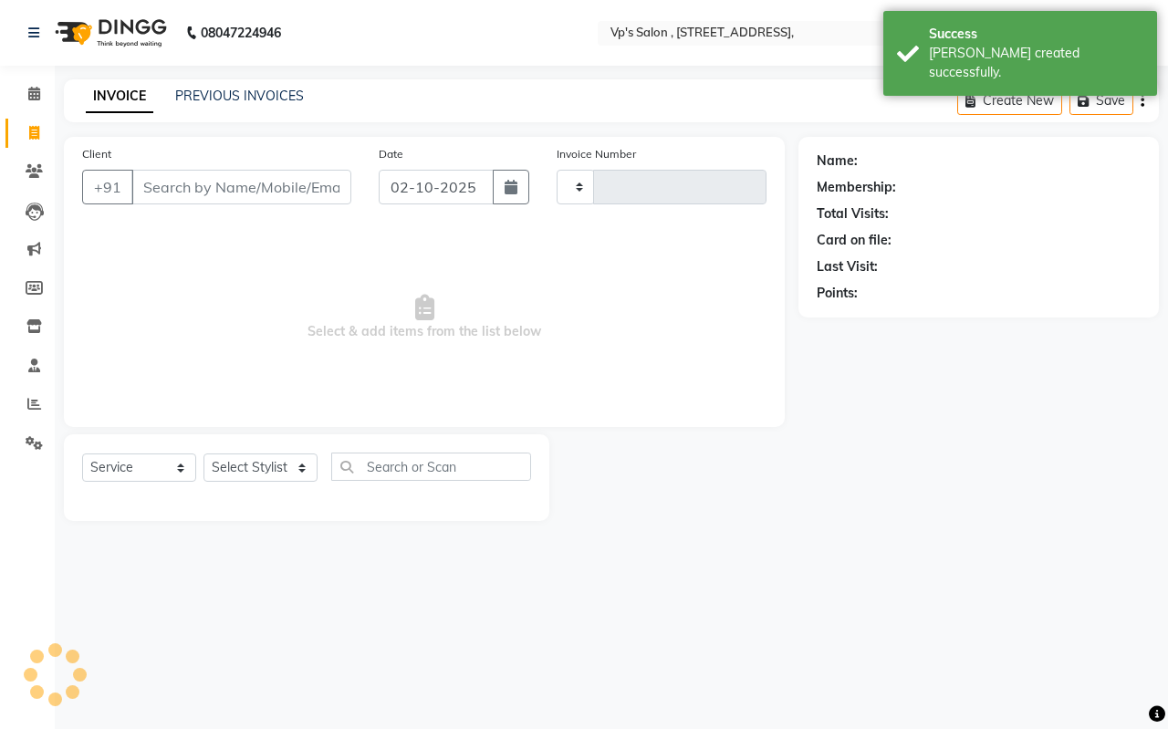
type input "1876"
select select "4917"
click at [277, 95] on link "PREVIOUS INVOICES" at bounding box center [239, 96] width 129 height 16
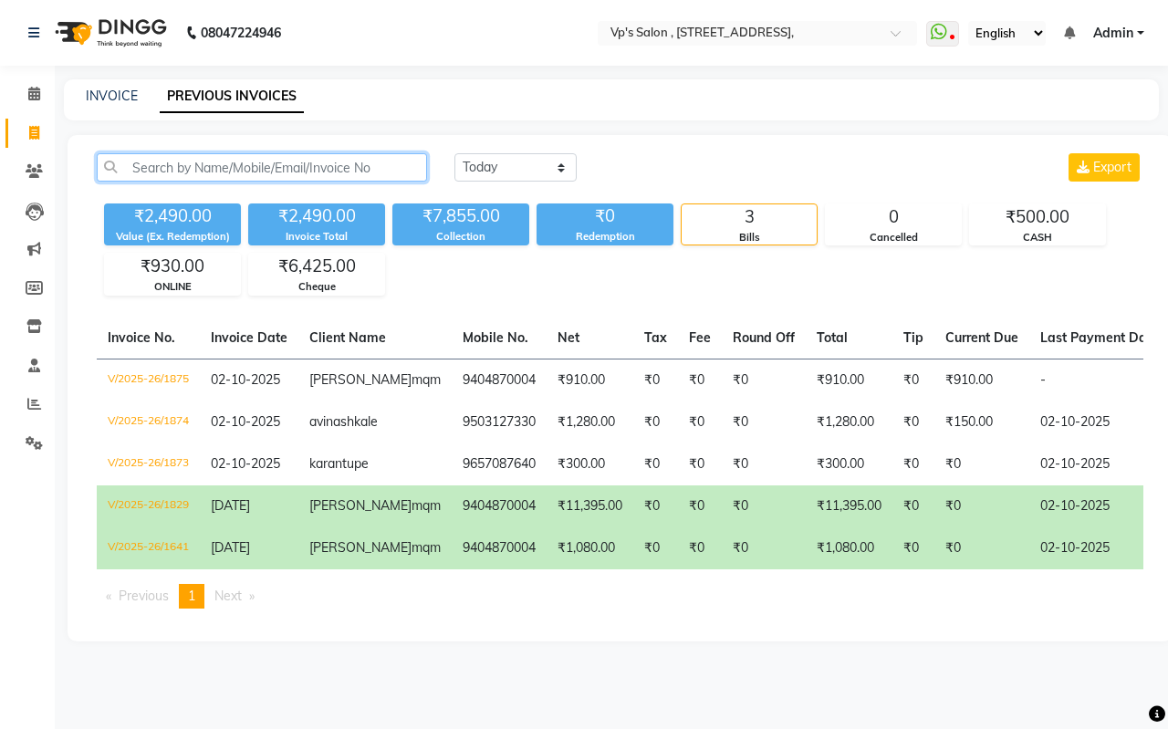
click at [373, 173] on input "text" at bounding box center [262, 167] width 330 height 28
type input "+"
